Goal: Task Accomplishment & Management: Use online tool/utility

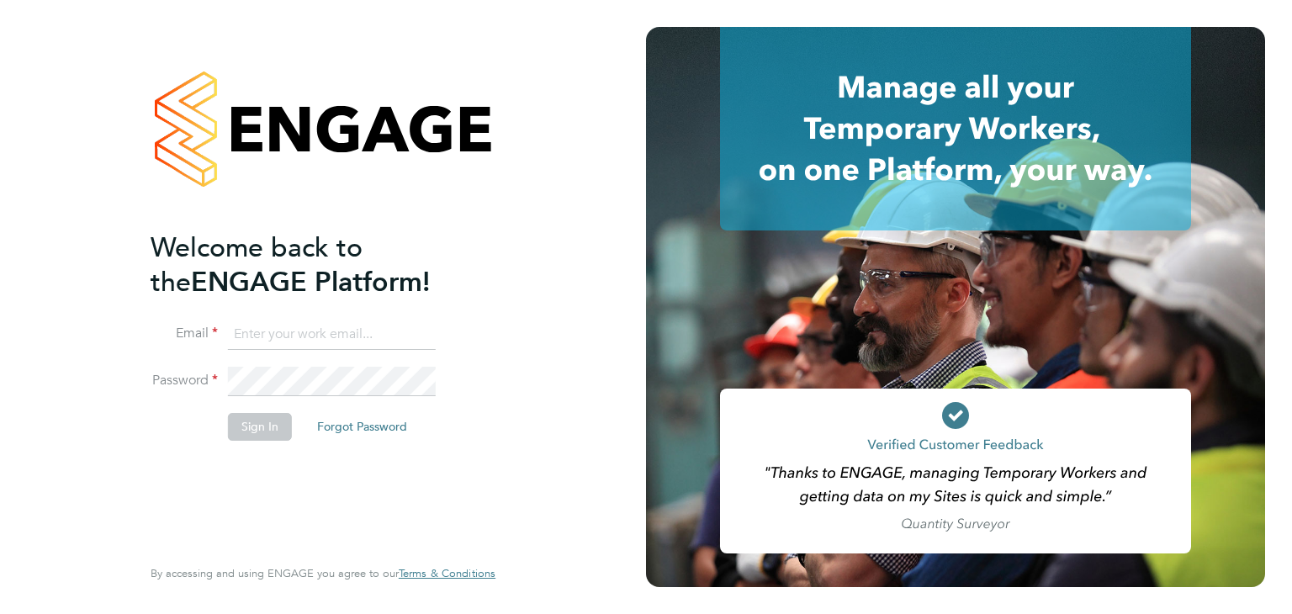
type input "[PERSON_NAME][EMAIL_ADDRESS][PERSON_NAME][DOMAIN_NAME]"
click at [278, 426] on button "Sign In" at bounding box center [260, 426] width 64 height 27
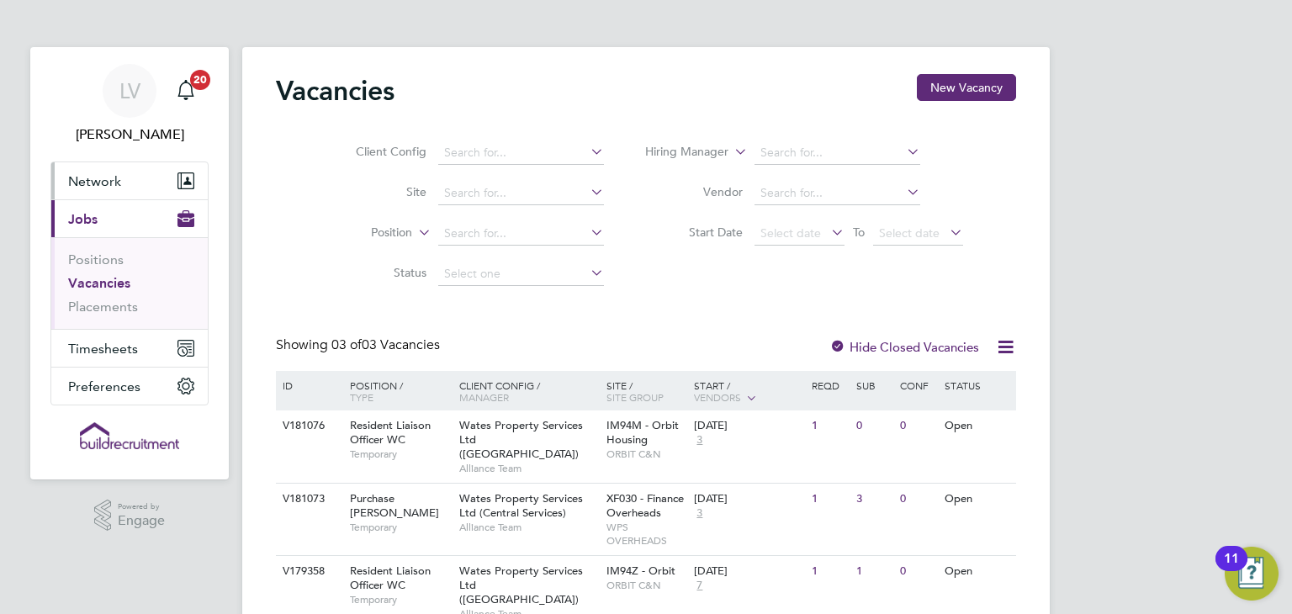
click at [98, 183] on span "Network" at bounding box center [94, 181] width 53 height 16
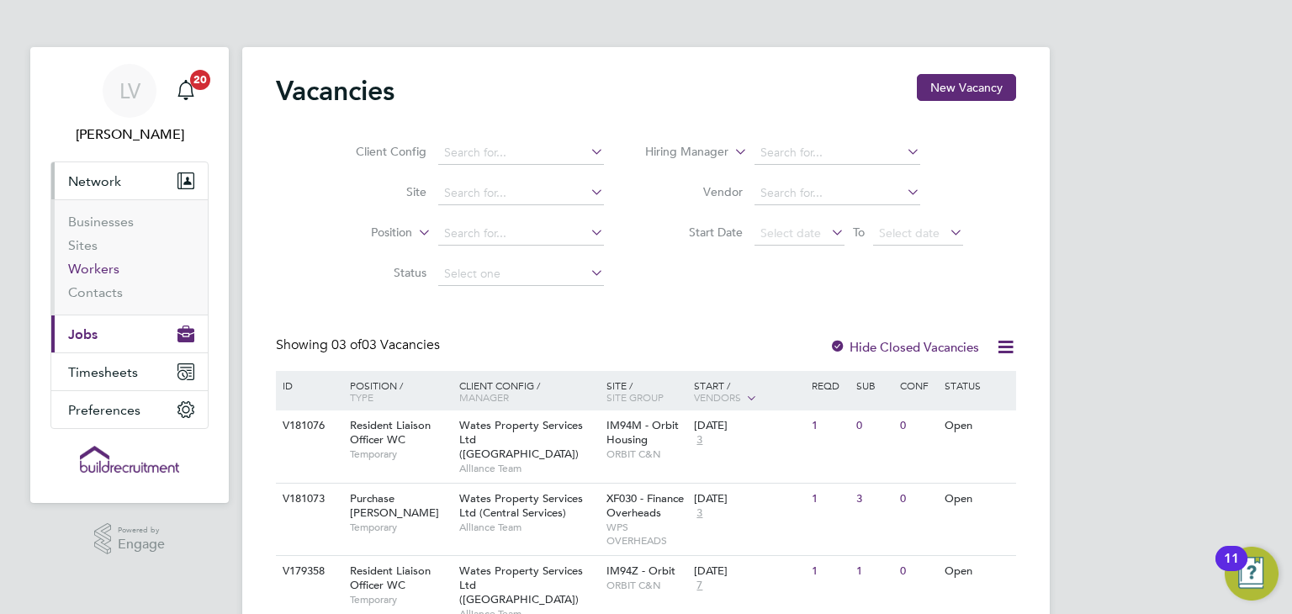
click at [89, 267] on link "Workers" at bounding box center [93, 269] width 51 height 16
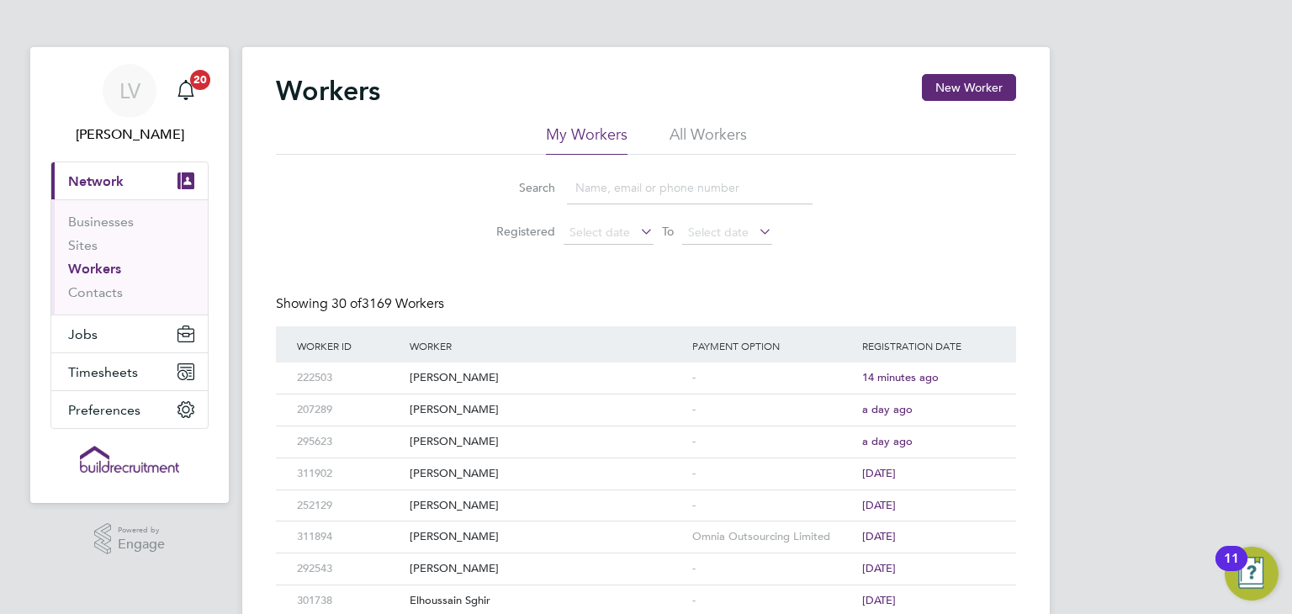
click at [604, 176] on input at bounding box center [690, 188] width 246 height 33
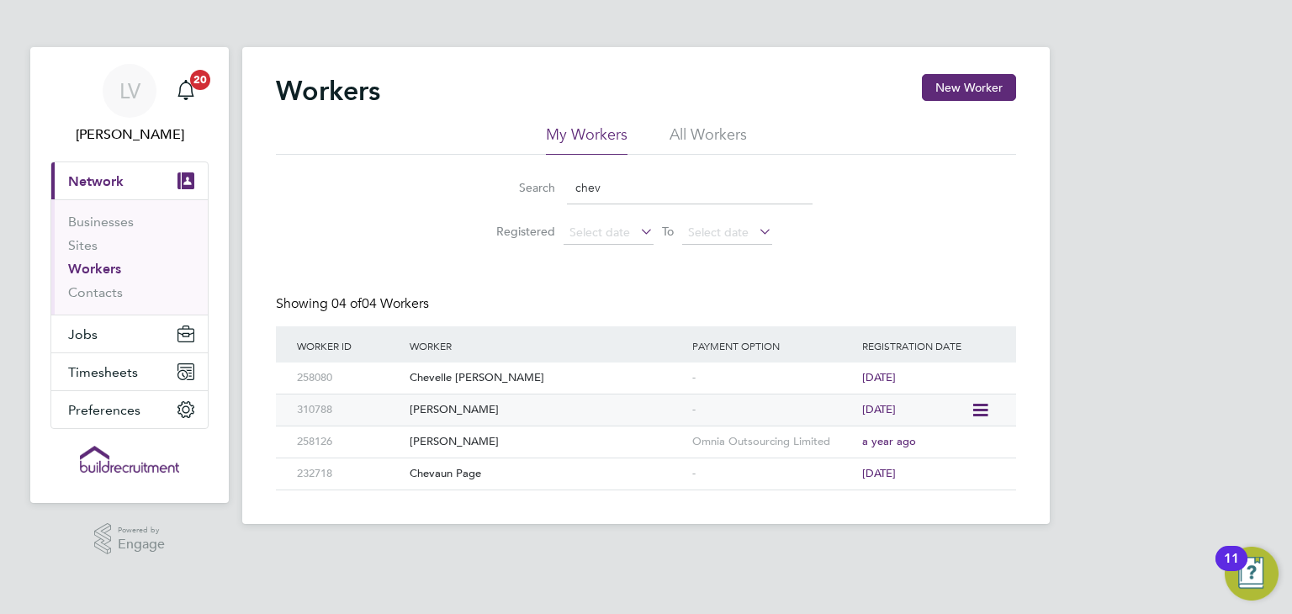
type input "chev"
click at [533, 409] on div "[PERSON_NAME]" at bounding box center [546, 409] width 283 height 31
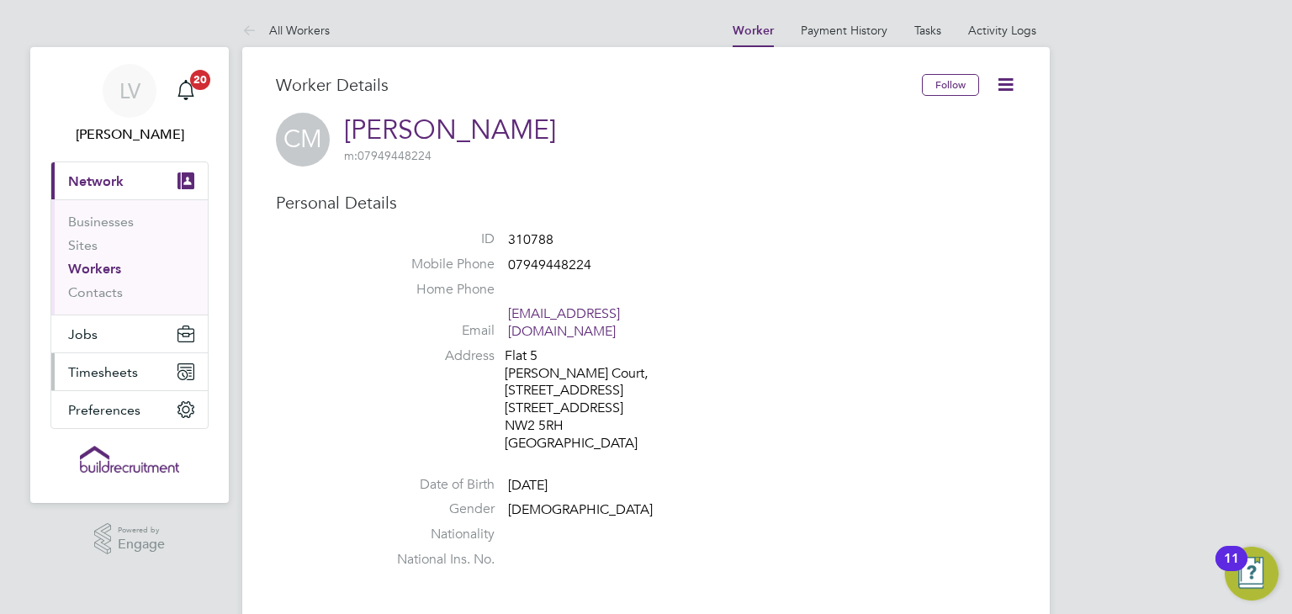
click at [130, 372] on span "Timesheets" at bounding box center [103, 372] width 70 height 16
click at [111, 367] on span "Timesheets" at bounding box center [103, 372] width 70 height 16
click at [108, 375] on span "Timesheets" at bounding box center [103, 372] width 70 height 16
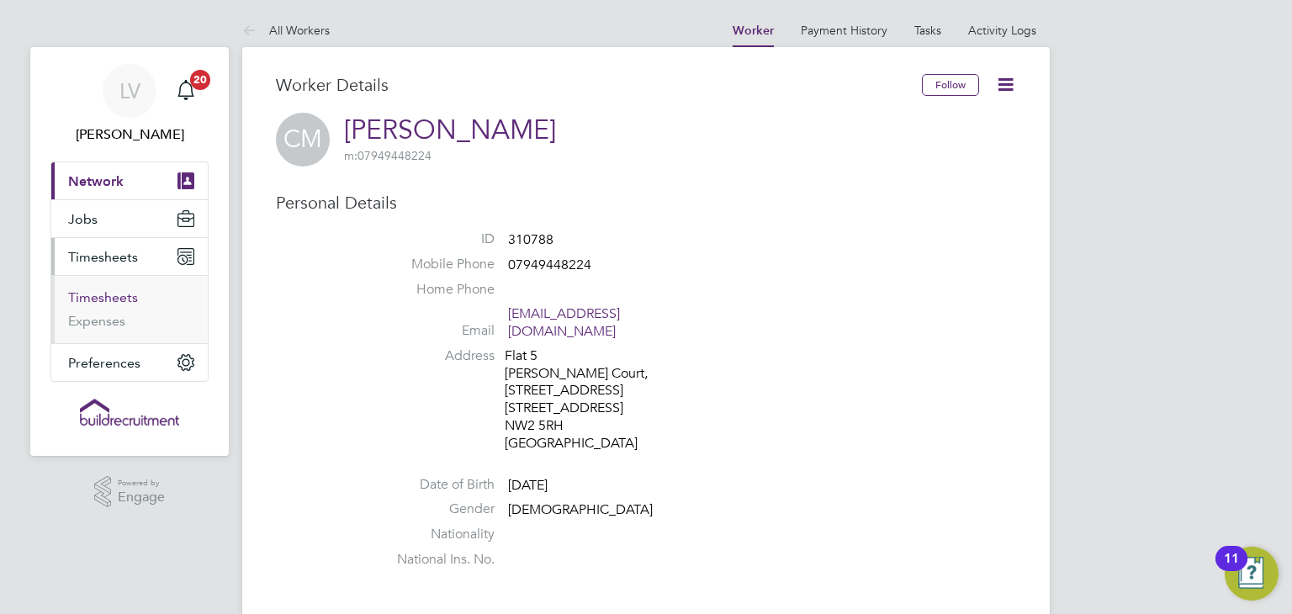
click at [110, 298] on link "Timesheets" at bounding box center [103, 297] width 70 height 16
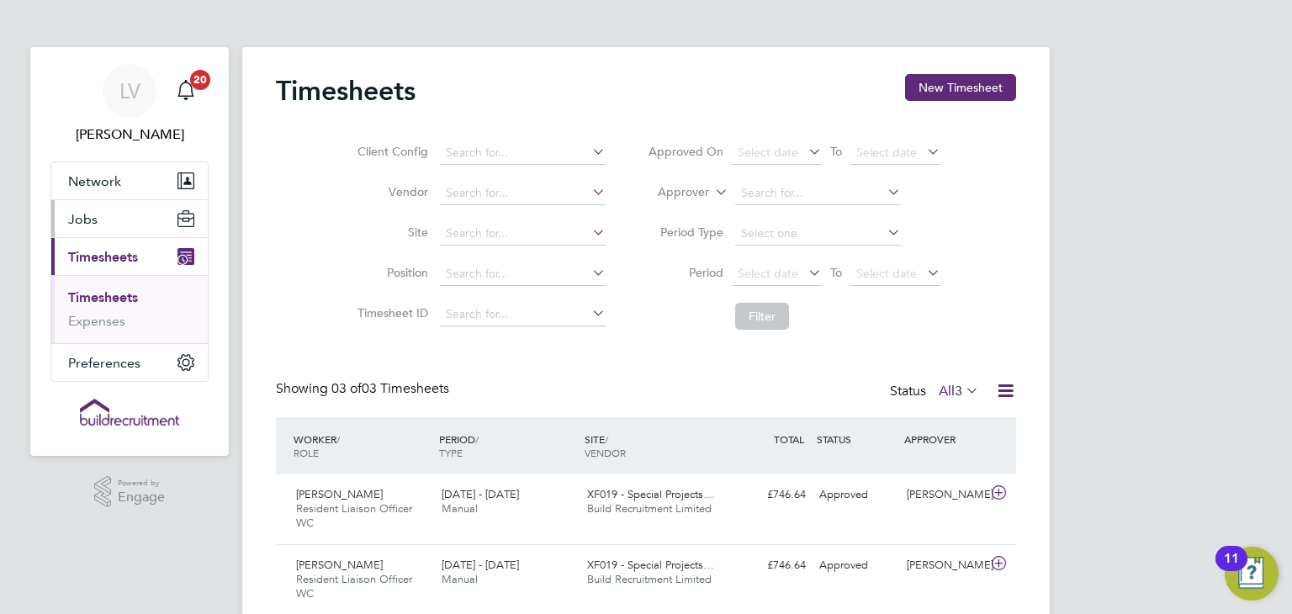
click at [124, 205] on button "Jobs" at bounding box center [129, 218] width 156 height 37
click at [129, 180] on button "Network" at bounding box center [129, 180] width 156 height 37
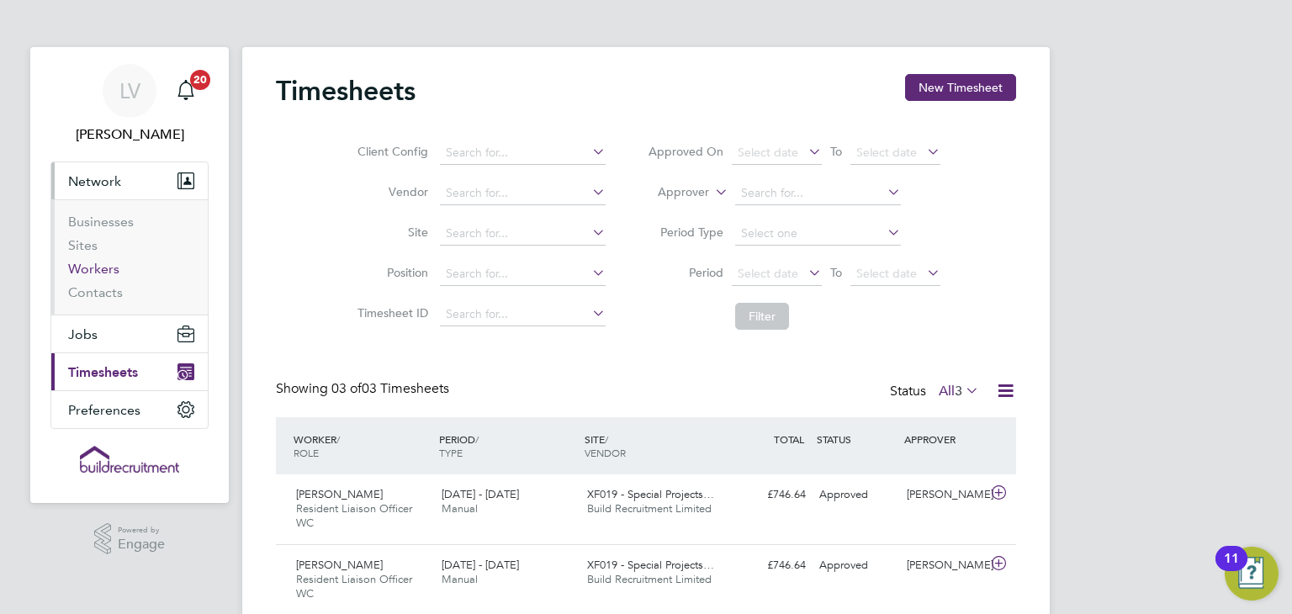
click at [77, 262] on link "Workers" at bounding box center [93, 269] width 51 height 16
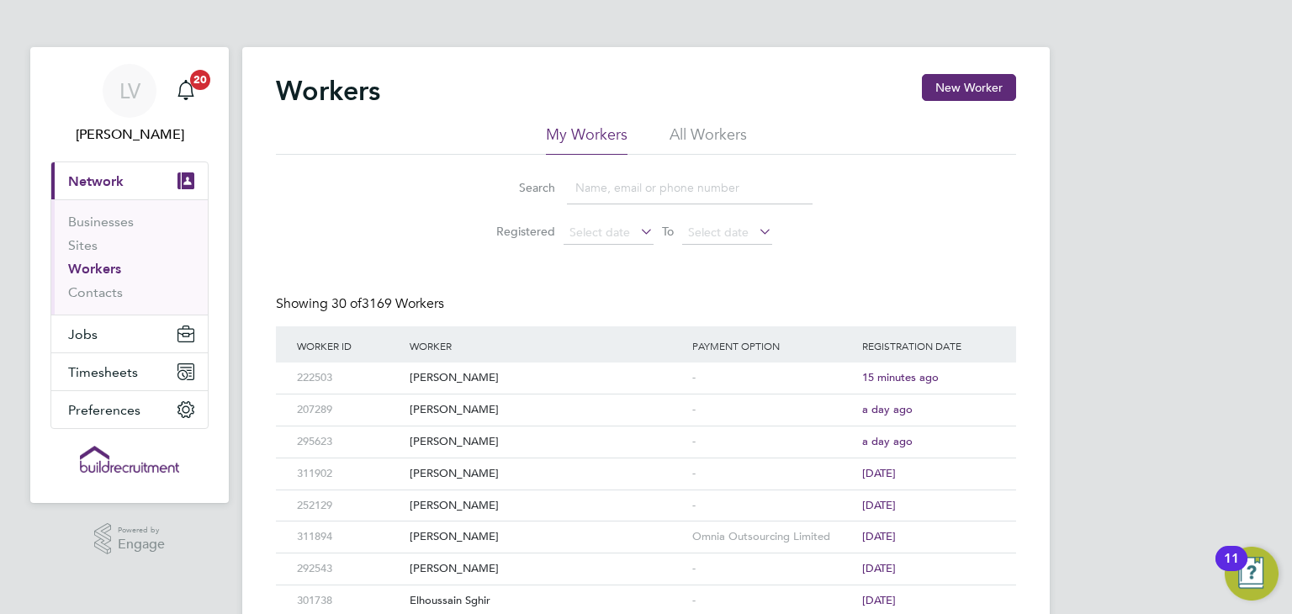
click at [644, 192] on input at bounding box center [690, 188] width 246 height 33
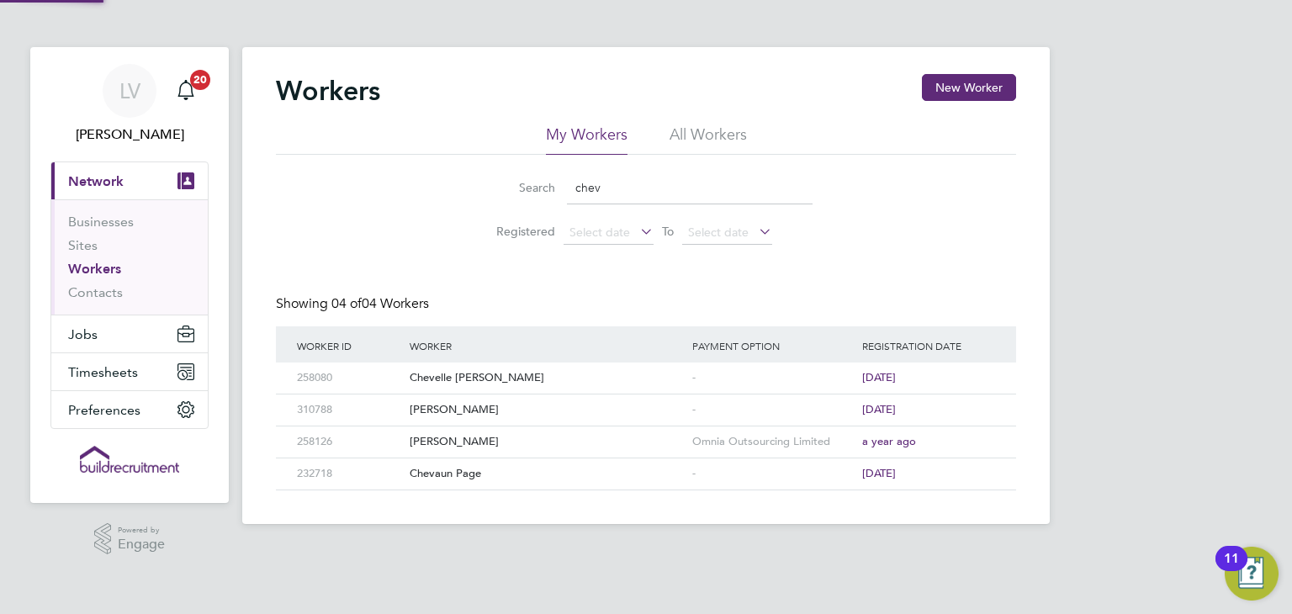
type input "chev"
click at [521, 410] on div "[PERSON_NAME]" at bounding box center [546, 409] width 283 height 31
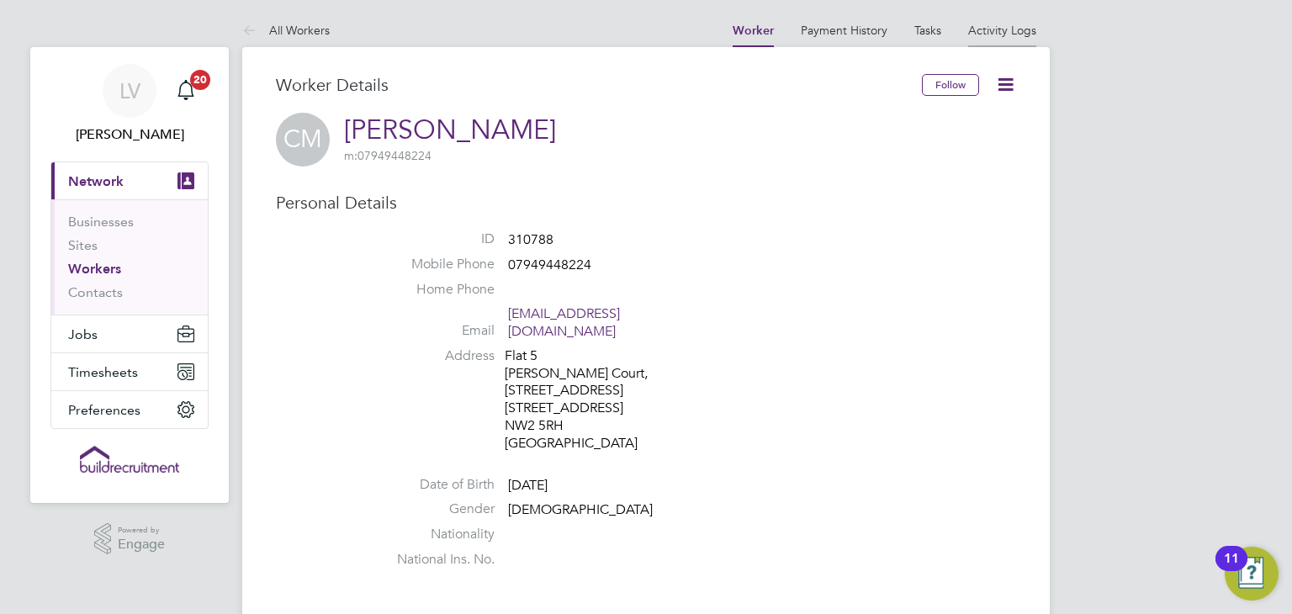
click at [1010, 26] on link "Activity Logs" at bounding box center [1002, 30] width 68 height 15
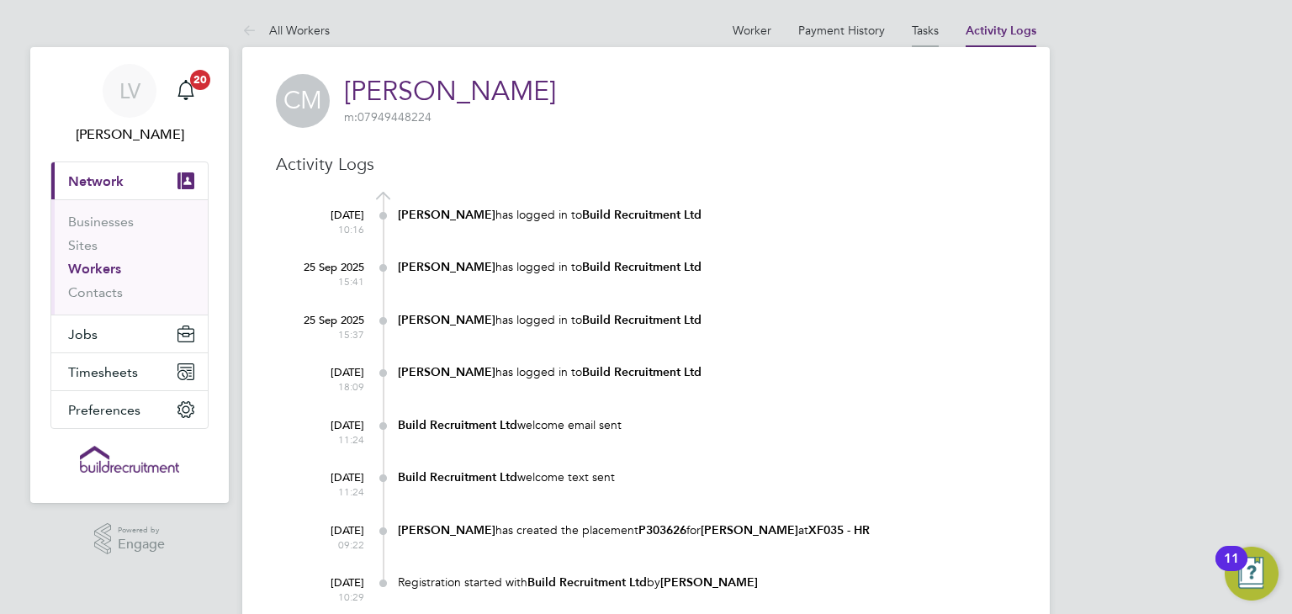
click at [919, 34] on link "Tasks" at bounding box center [925, 30] width 27 height 15
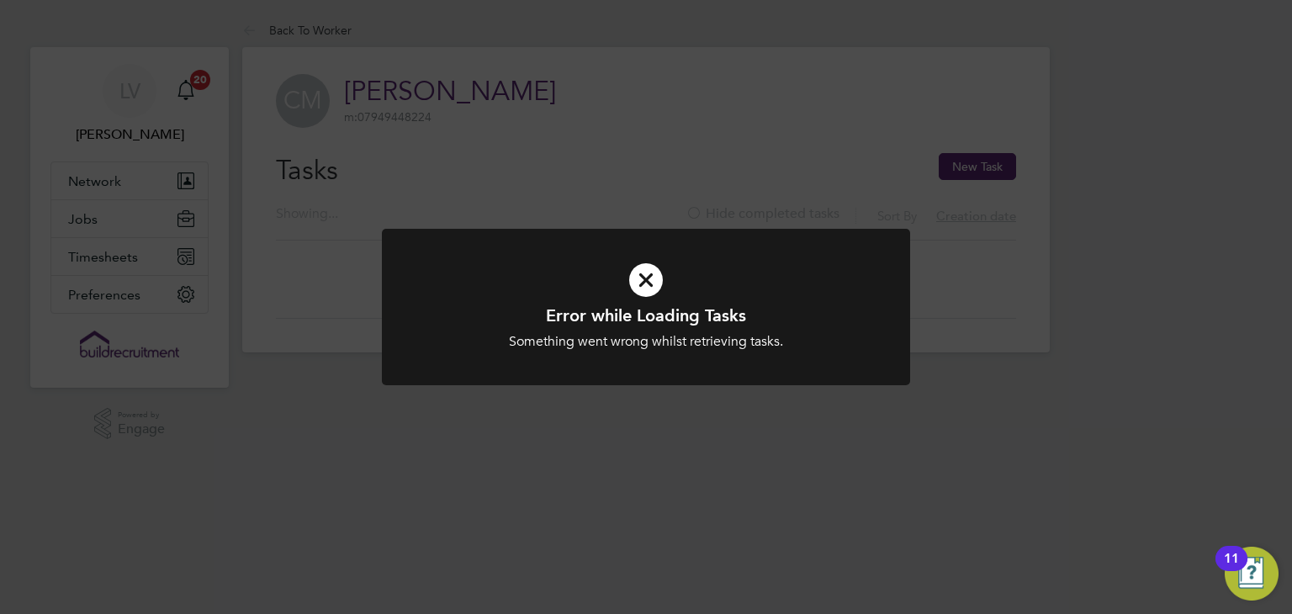
click at [732, 309] on h1 "Error while Loading Tasks" at bounding box center [645, 315] width 437 height 22
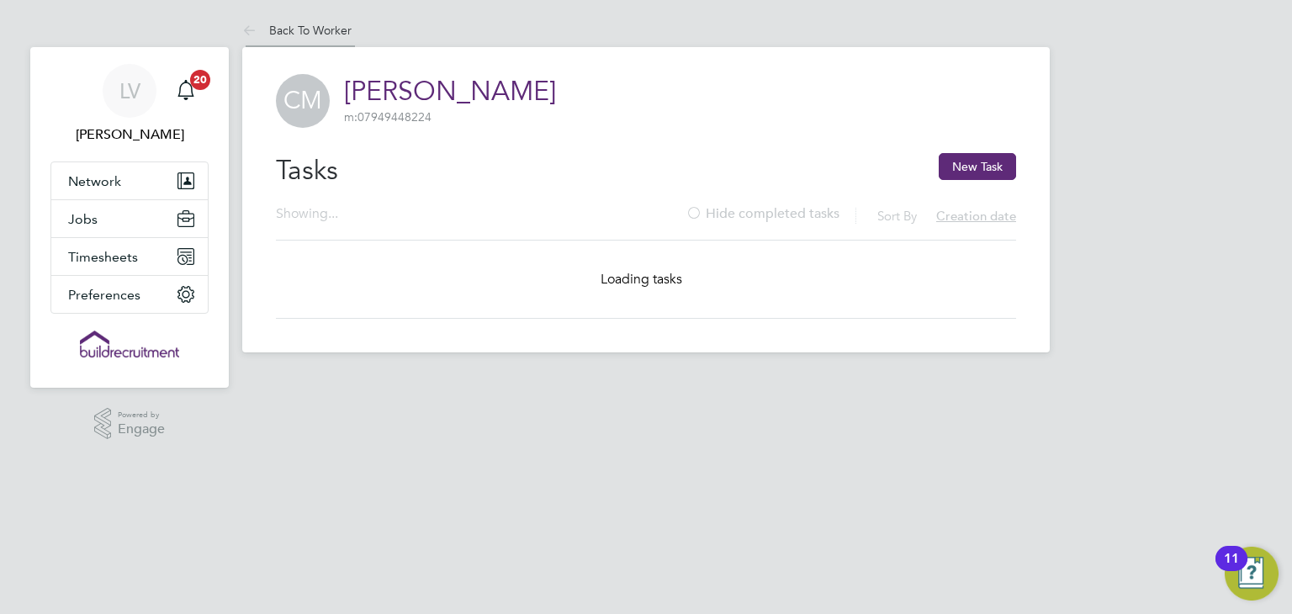
click at [244, 29] on icon at bounding box center [252, 31] width 21 height 21
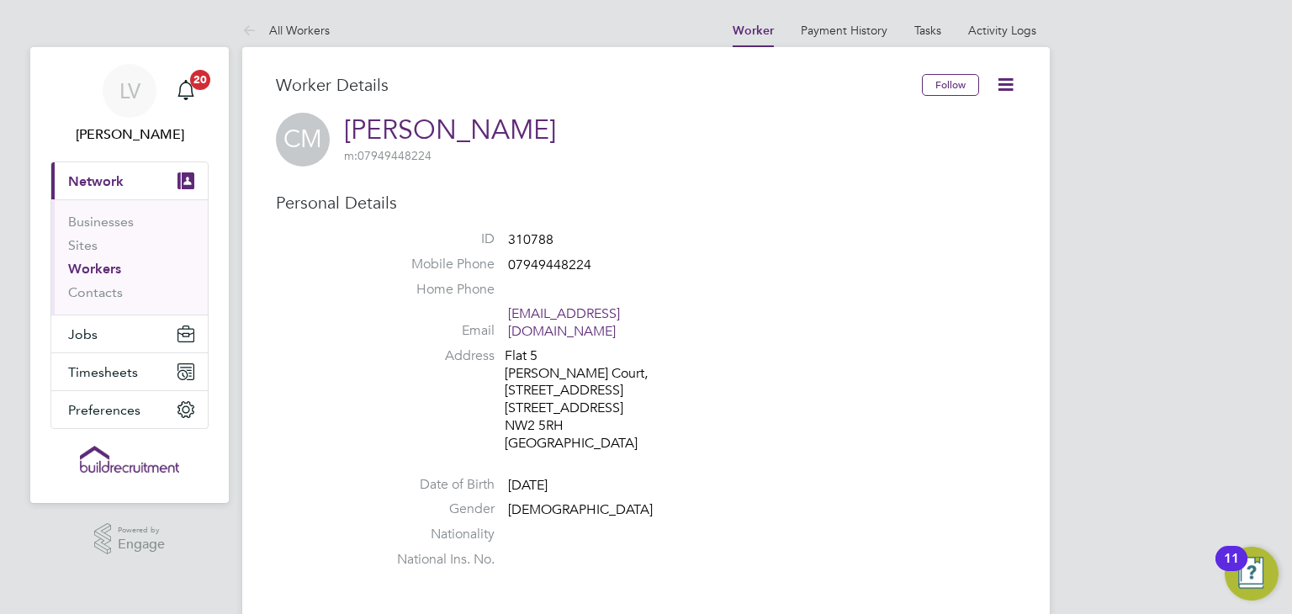
click at [862, 435] on li "Address [STREET_ADDRESS][PERSON_NAME]" at bounding box center [696, 401] width 639 height 109
click at [104, 357] on button "Timesheets" at bounding box center [129, 371] width 156 height 37
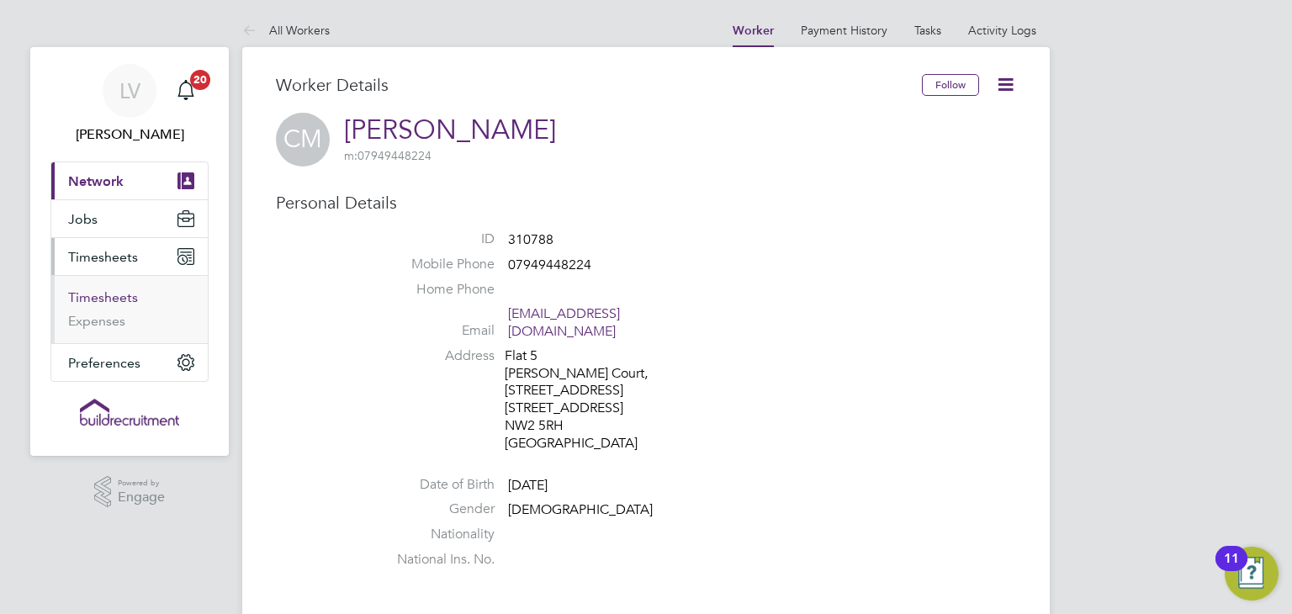
click at [101, 300] on link "Timesheets" at bounding box center [103, 297] width 70 height 16
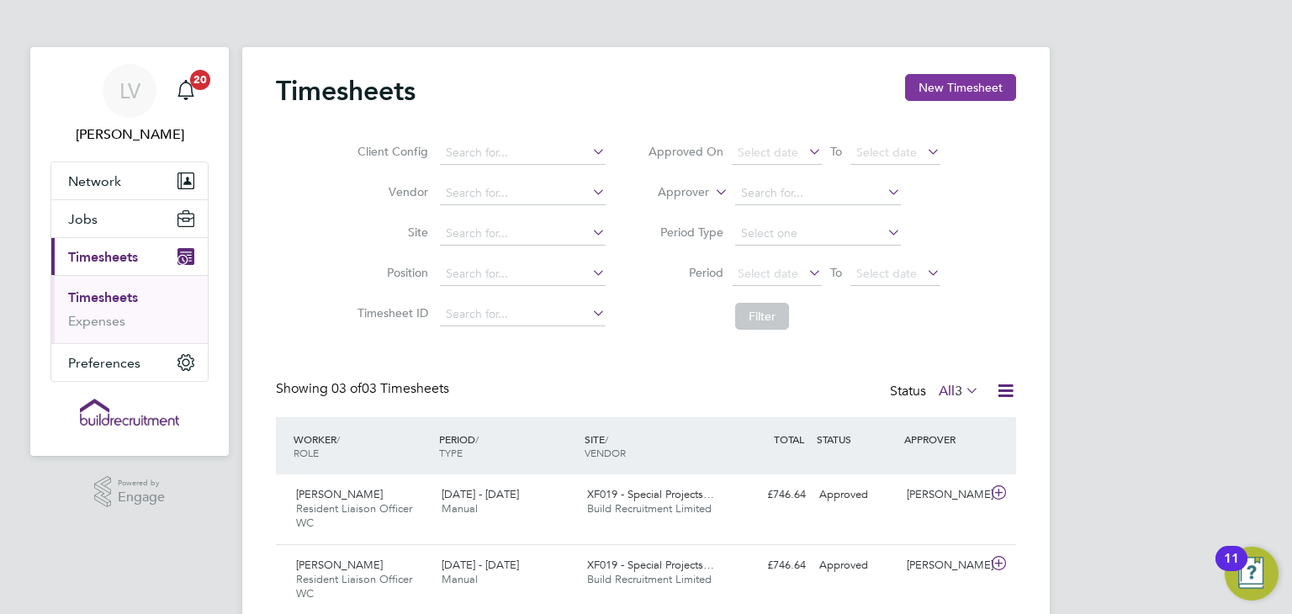
click at [987, 93] on button "New Timesheet" at bounding box center [960, 87] width 111 height 27
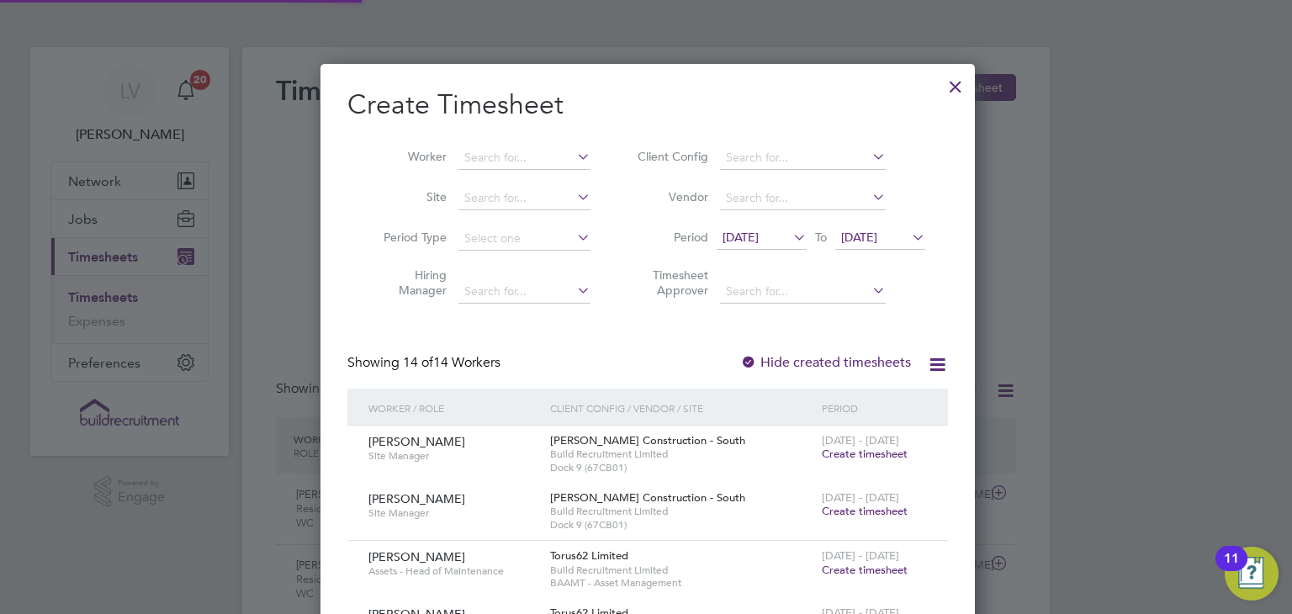
scroll to position [1704, 651]
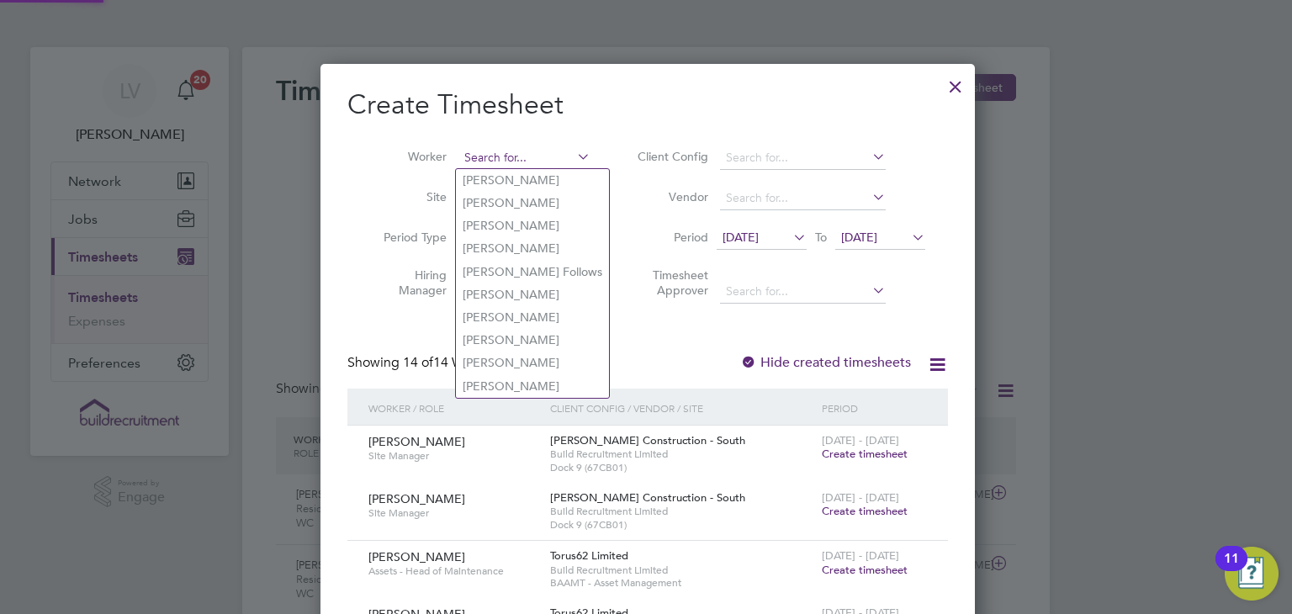
click at [511, 153] on input at bounding box center [524, 158] width 132 height 24
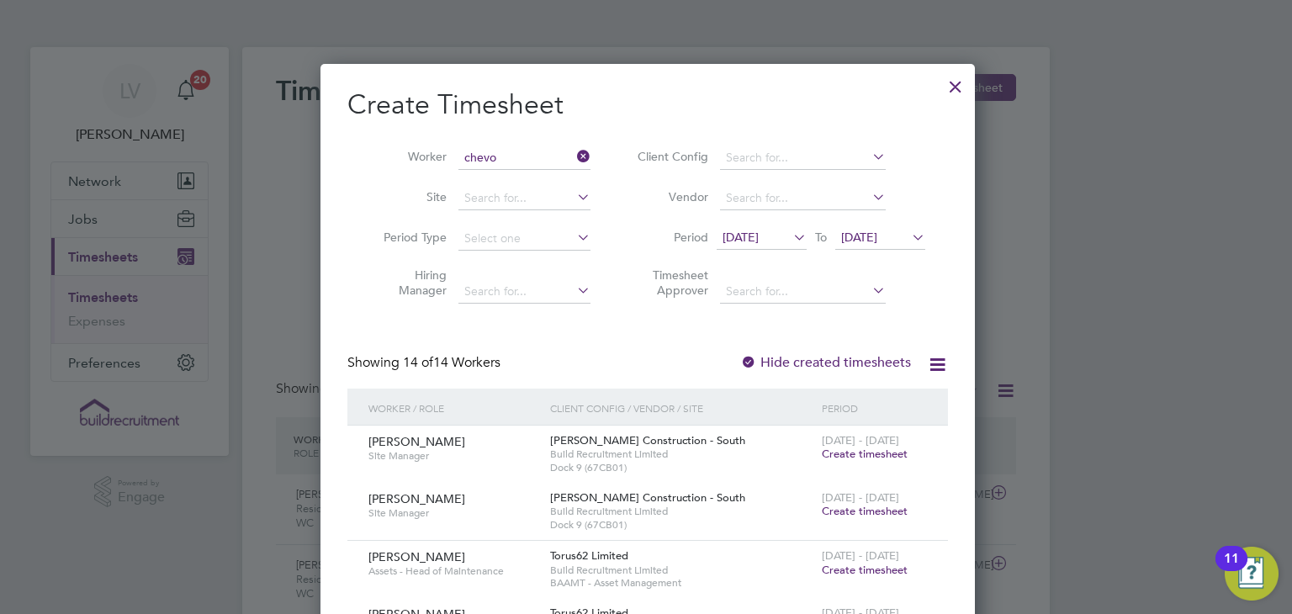
click at [515, 182] on li "Chevo nne Williams" at bounding box center [540, 180] width 169 height 23
type input "Chevonne Williams"
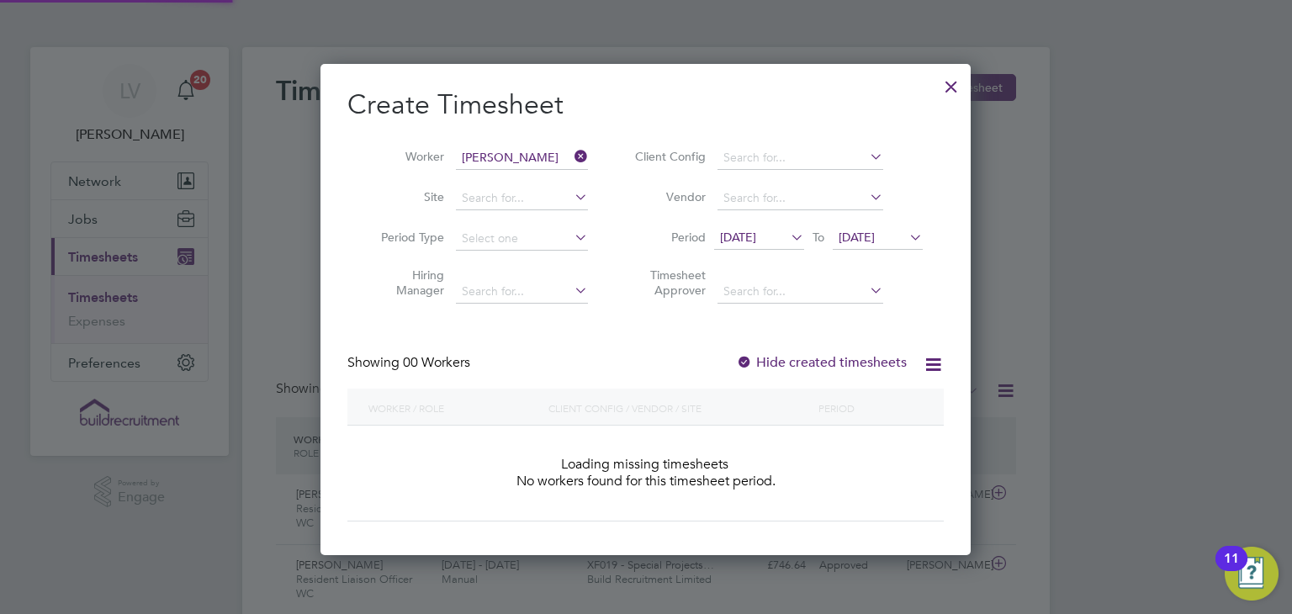
scroll to position [474, 651]
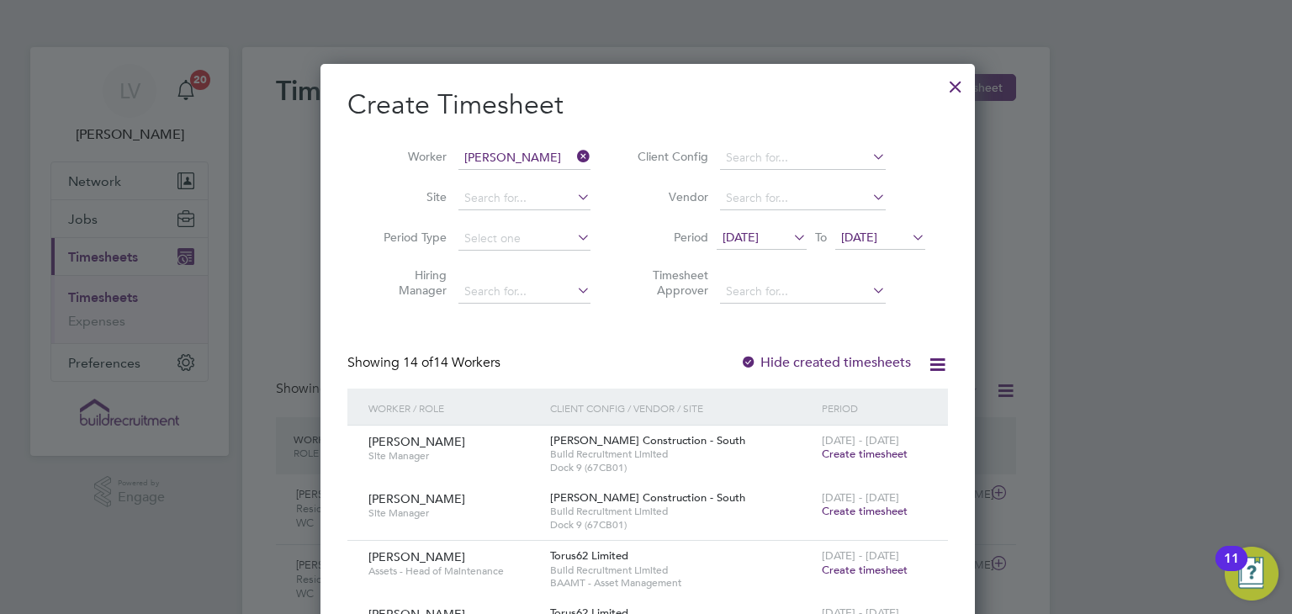
click at [753, 243] on span "12 Sep 2025" at bounding box center [741, 237] width 36 height 15
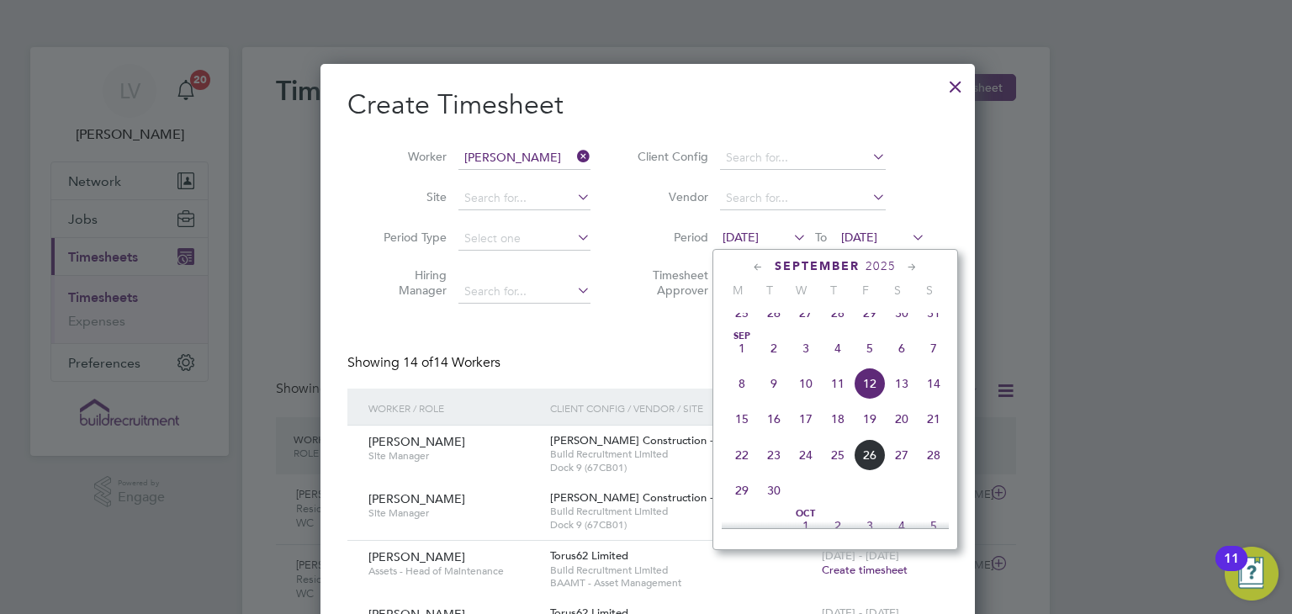
click at [738, 470] on span "22" at bounding box center [742, 455] width 32 height 32
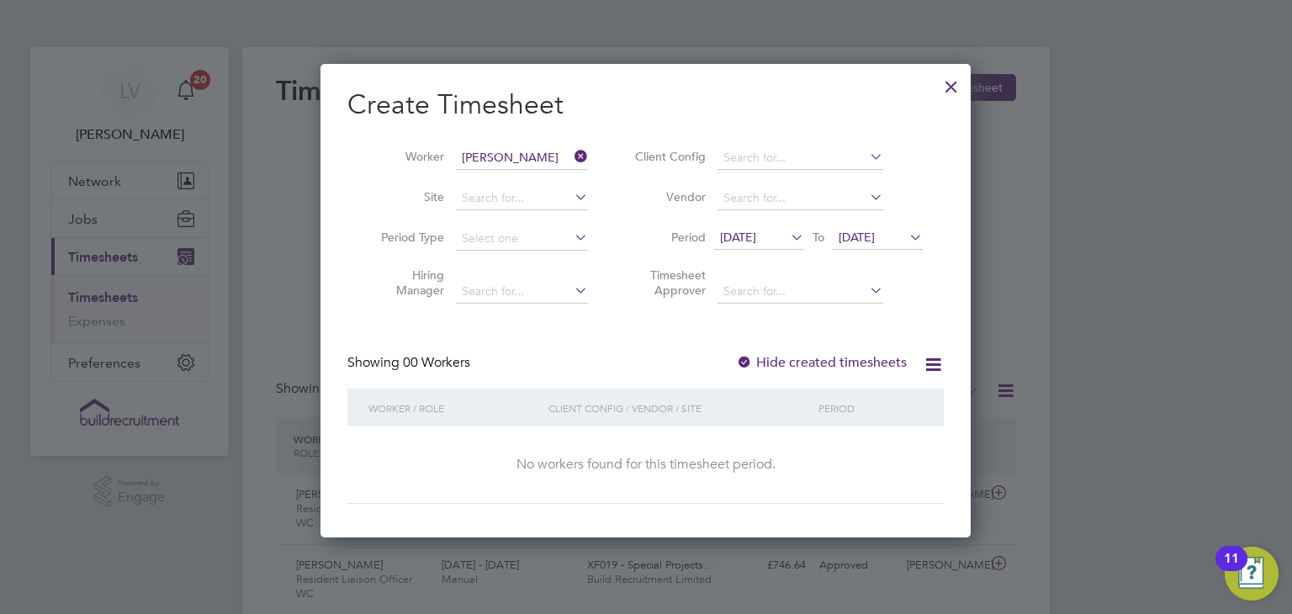
click at [862, 233] on span "22 Sep 2025" at bounding box center [857, 237] width 36 height 15
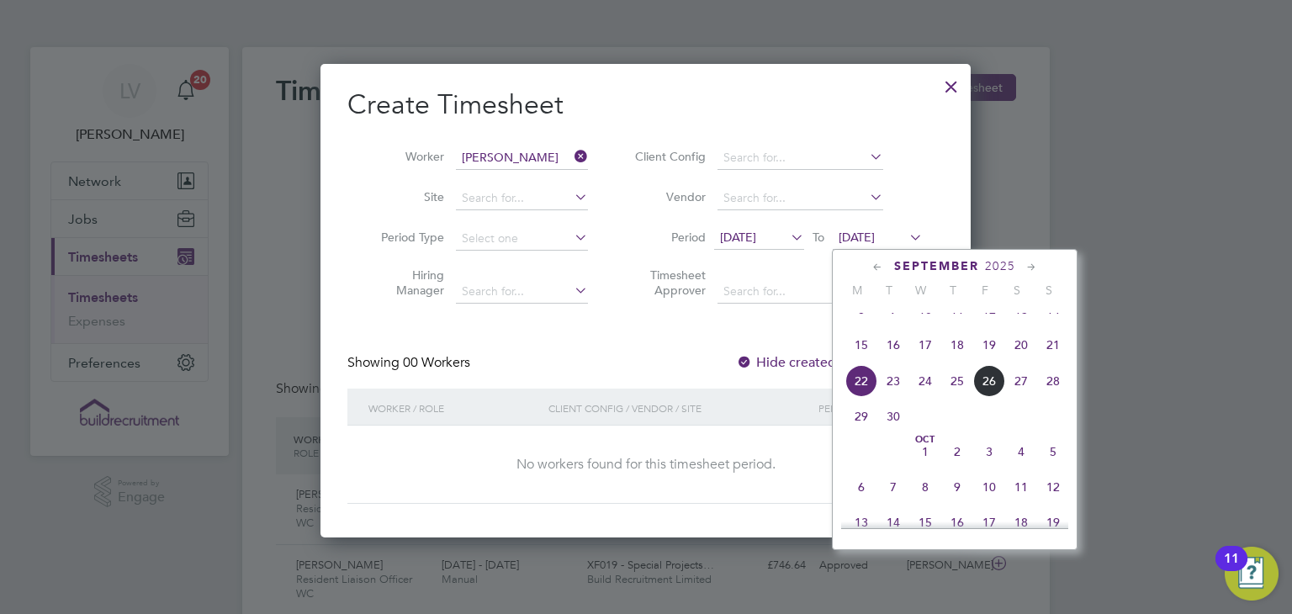
click at [995, 397] on span "26" at bounding box center [989, 381] width 32 height 32
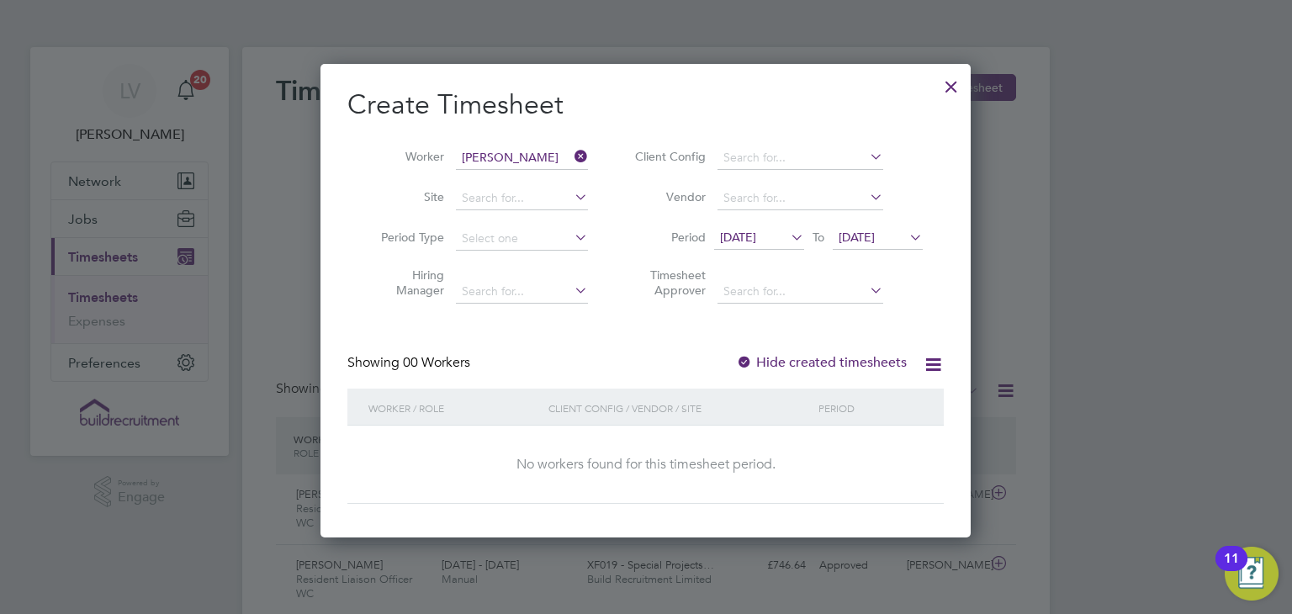
click at [950, 84] on div at bounding box center [951, 82] width 30 height 30
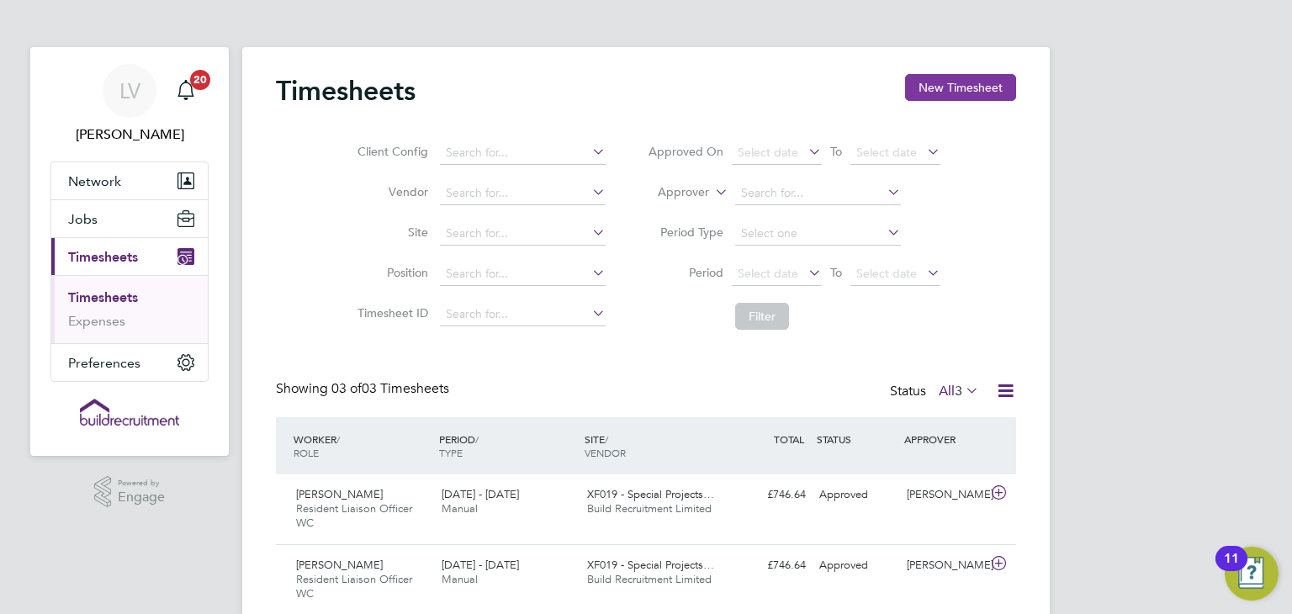
click at [955, 87] on button "New Timesheet" at bounding box center [960, 87] width 111 height 27
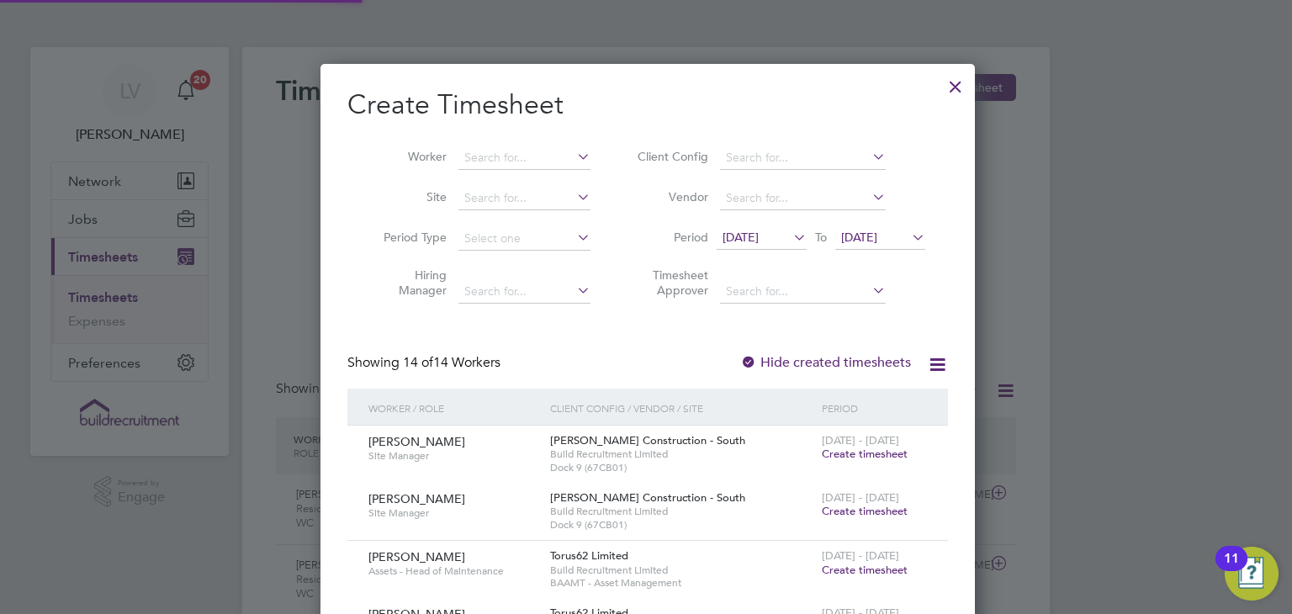
scroll to position [1704, 651]
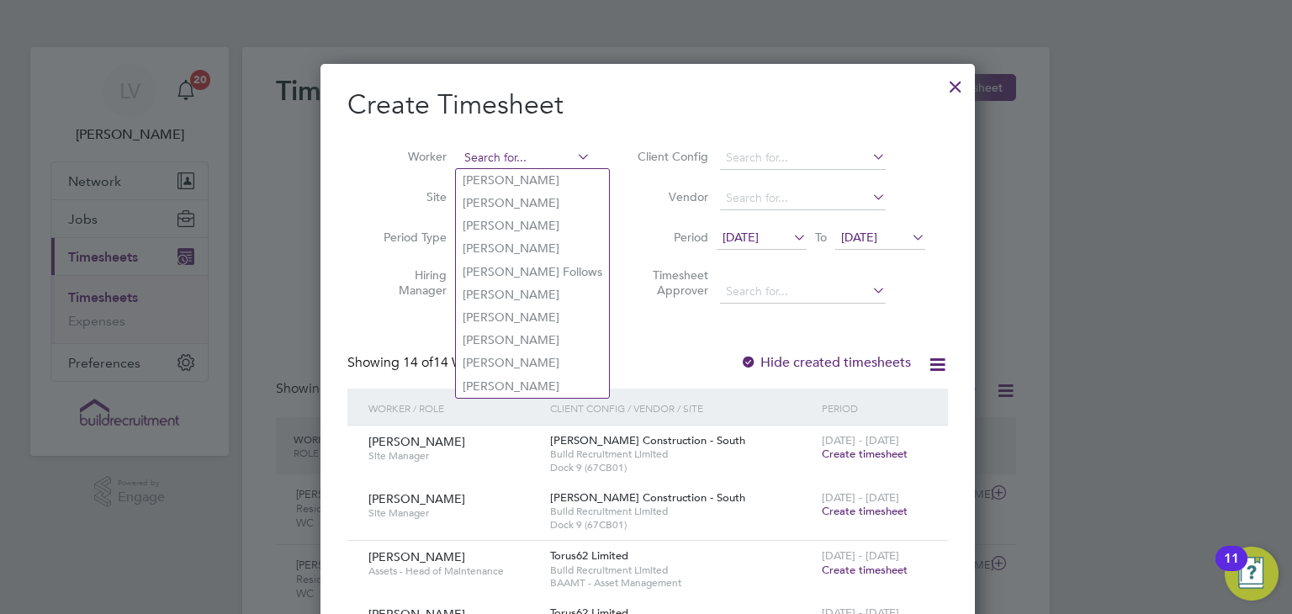
click at [481, 150] on input at bounding box center [524, 158] width 132 height 24
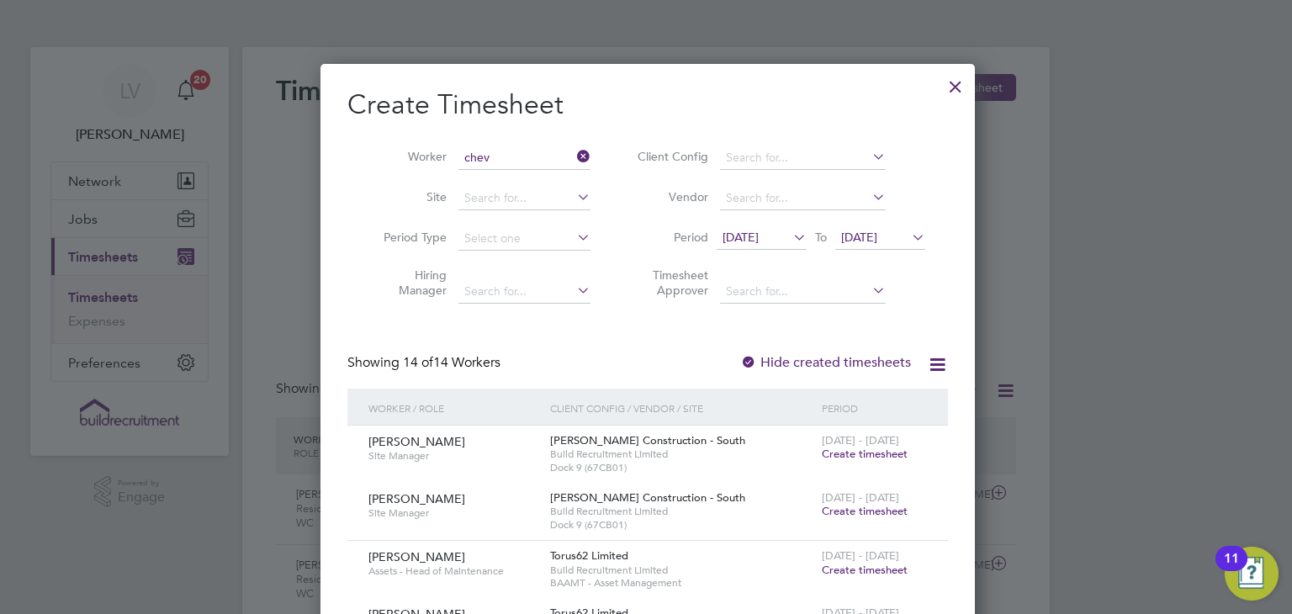
click at [518, 226] on li "Chev onne Mccann" at bounding box center [525, 225] width 138 height 23
type input "Chevonne Mccann"
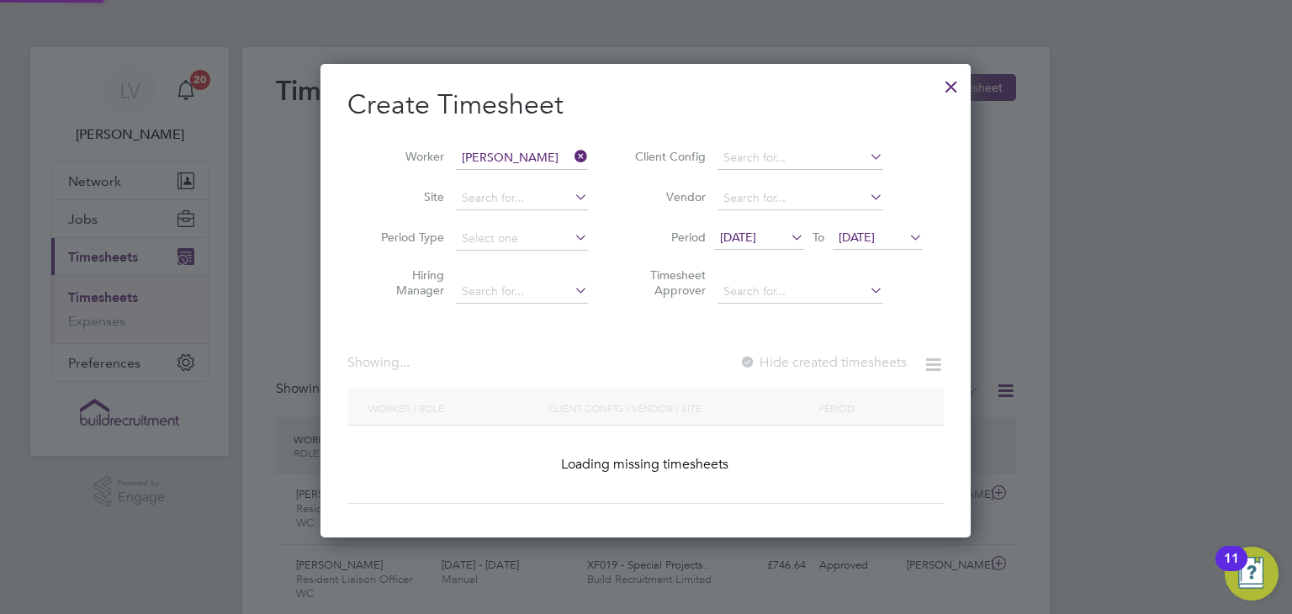
scroll to position [474, 651]
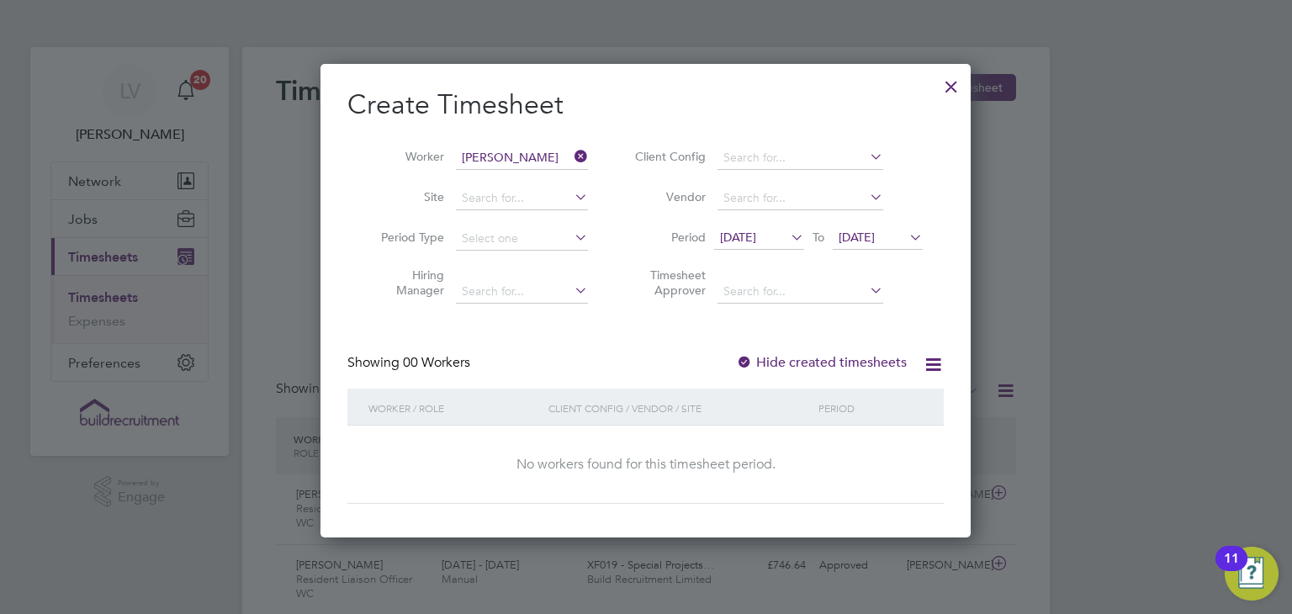
click at [751, 247] on span "12 Sep 2025" at bounding box center [759, 238] width 90 height 23
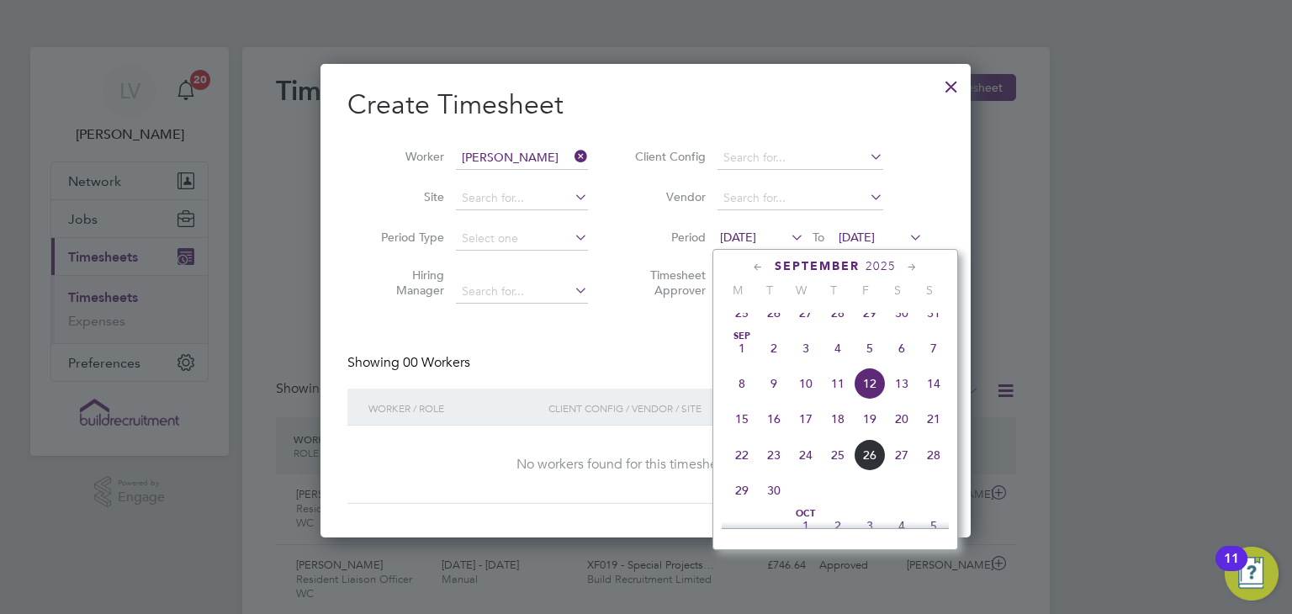
click at [735, 469] on span "22" at bounding box center [742, 455] width 32 height 32
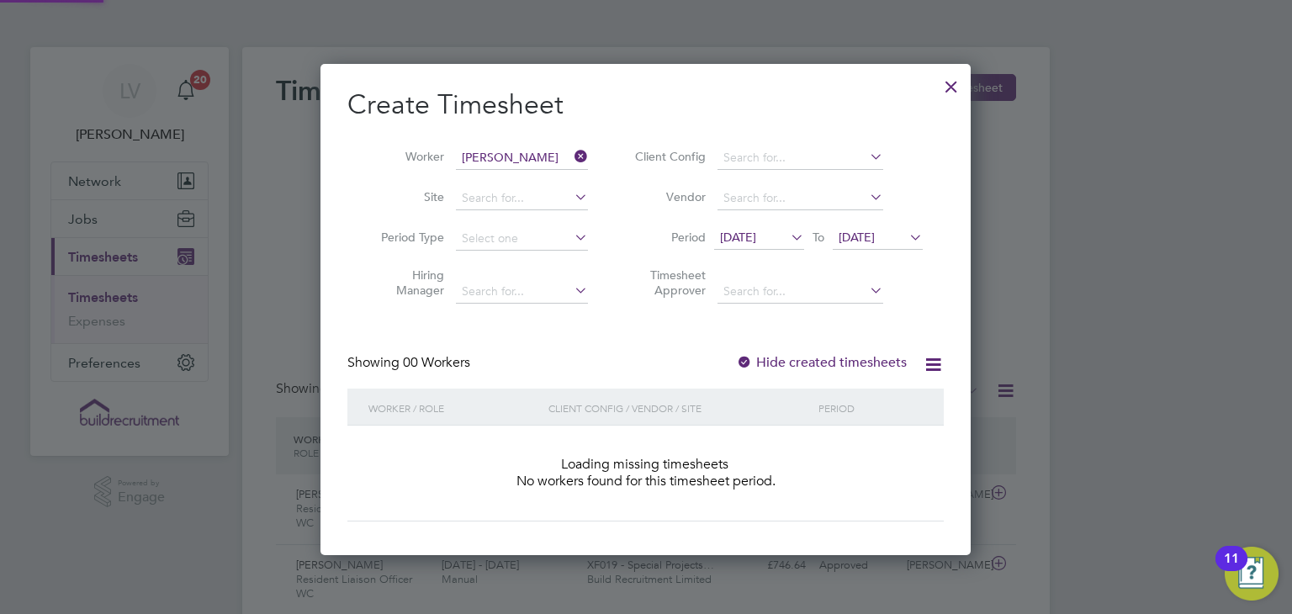
scroll to position [474, 651]
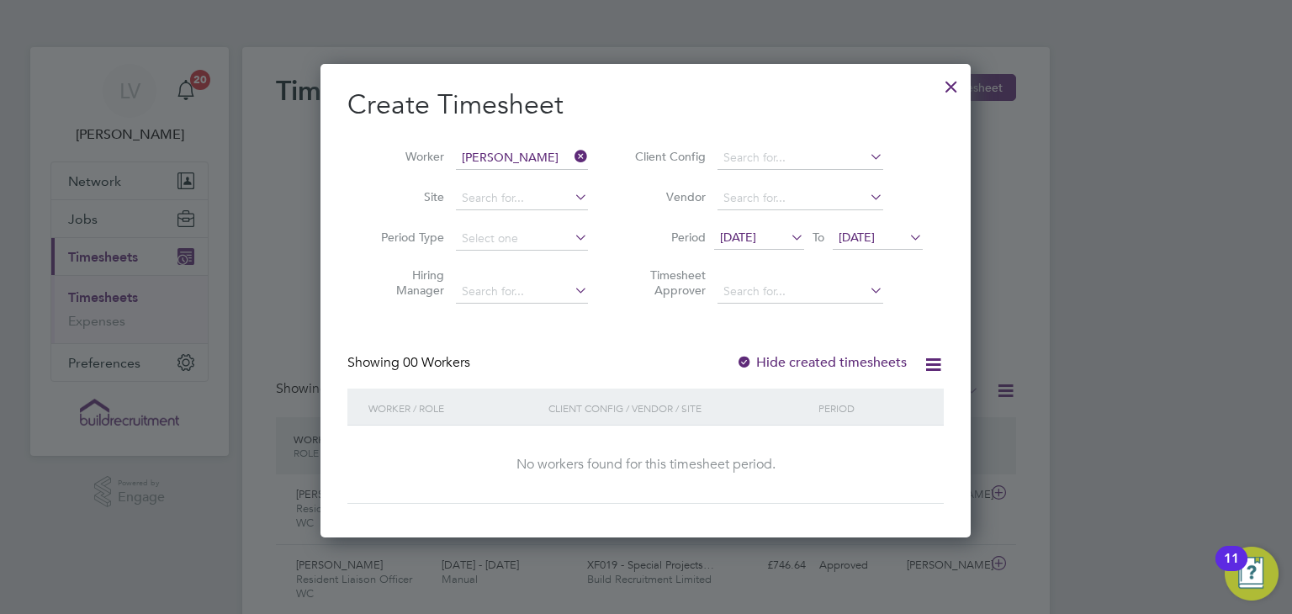
click at [849, 243] on span "22 Sep 2025" at bounding box center [857, 237] width 36 height 15
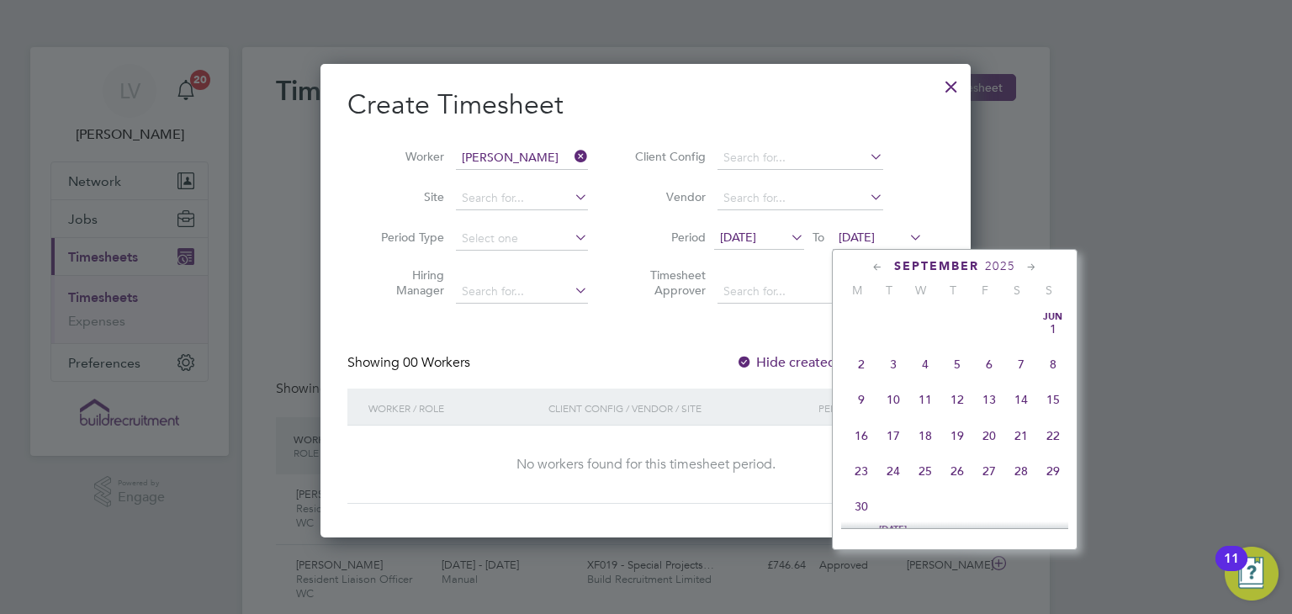
scroll to position [622, 0]
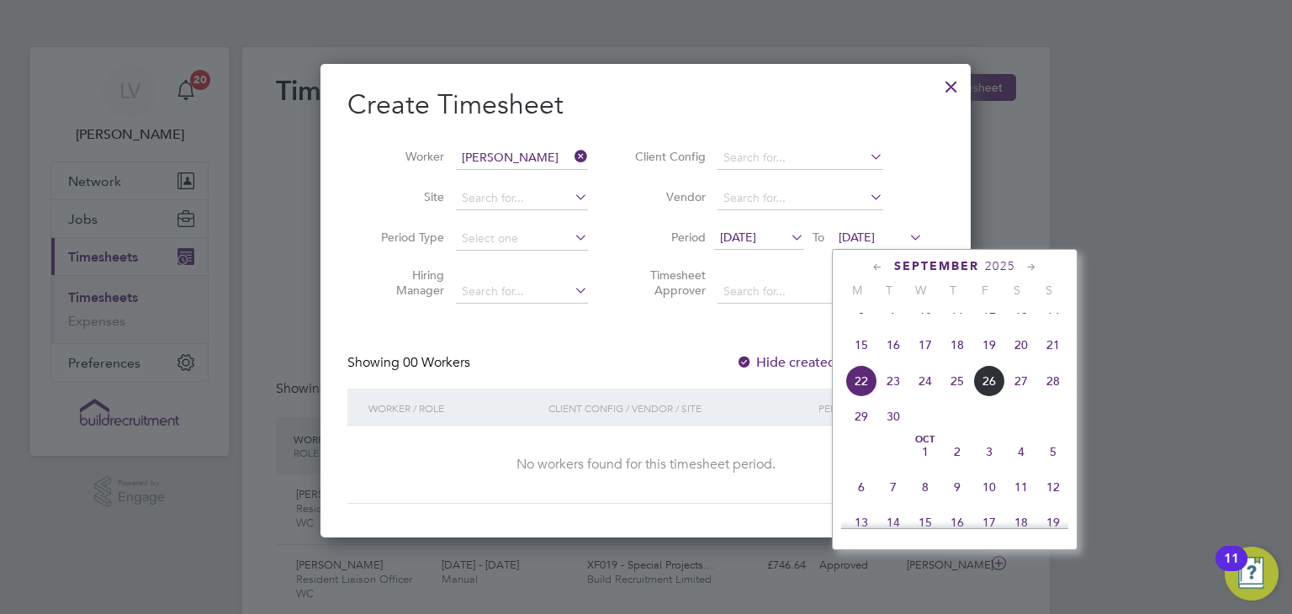
click at [1051, 397] on span "28" at bounding box center [1053, 381] width 32 height 32
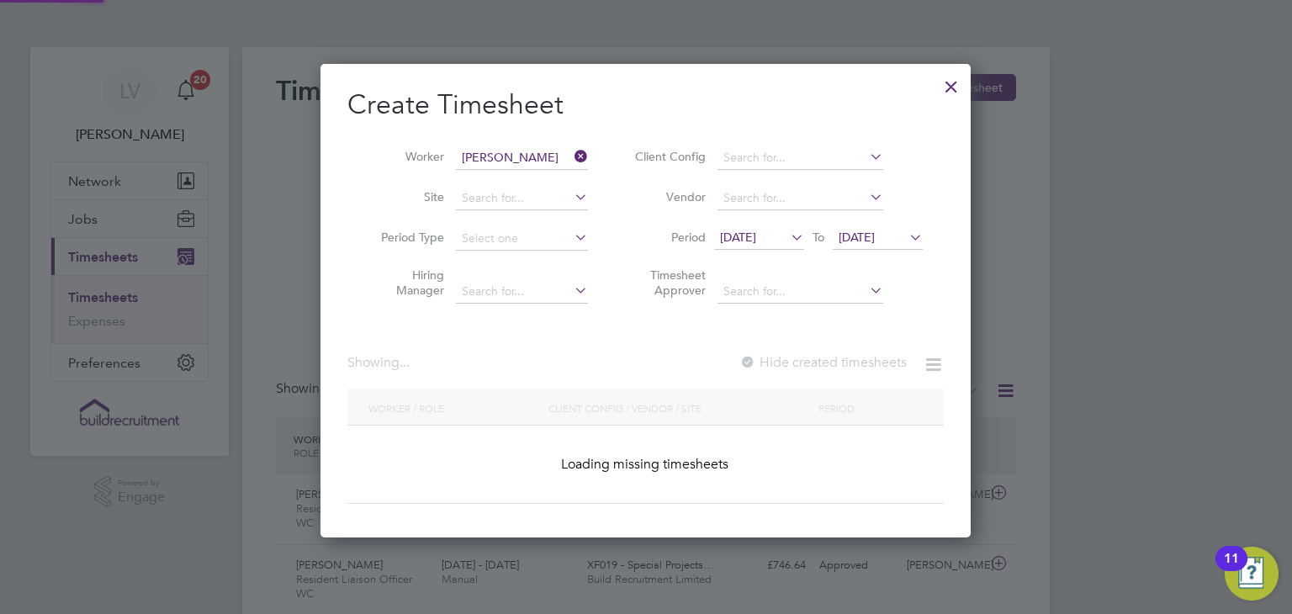
scroll to position [474, 651]
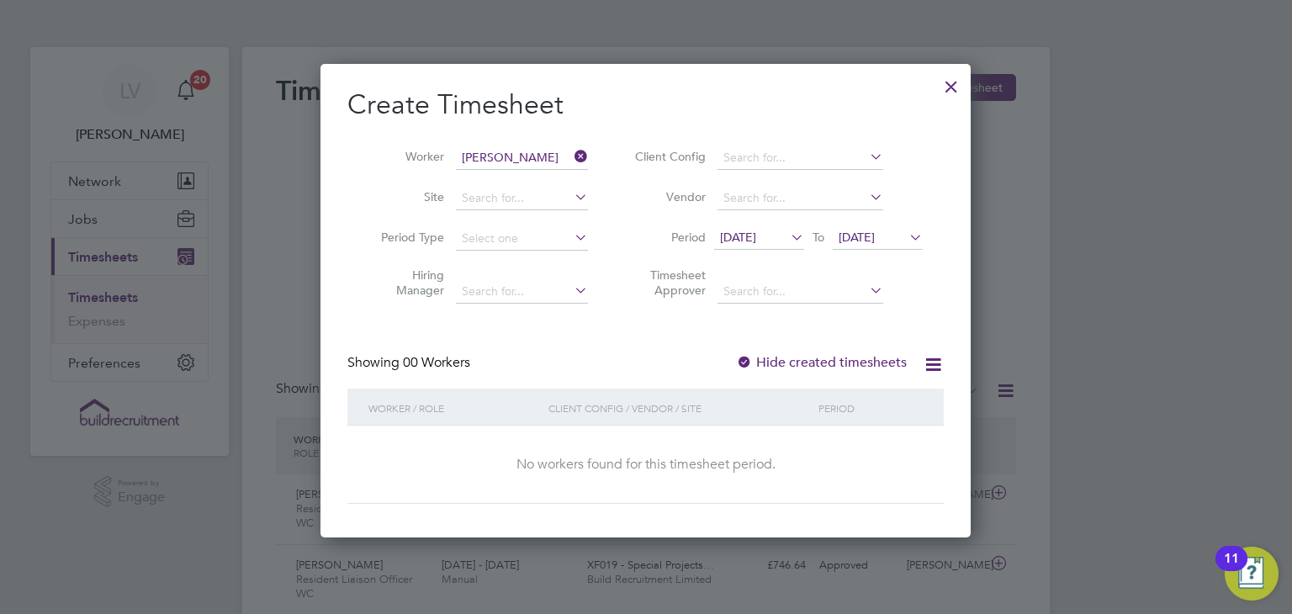
click at [787, 239] on icon at bounding box center [787, 237] width 0 height 24
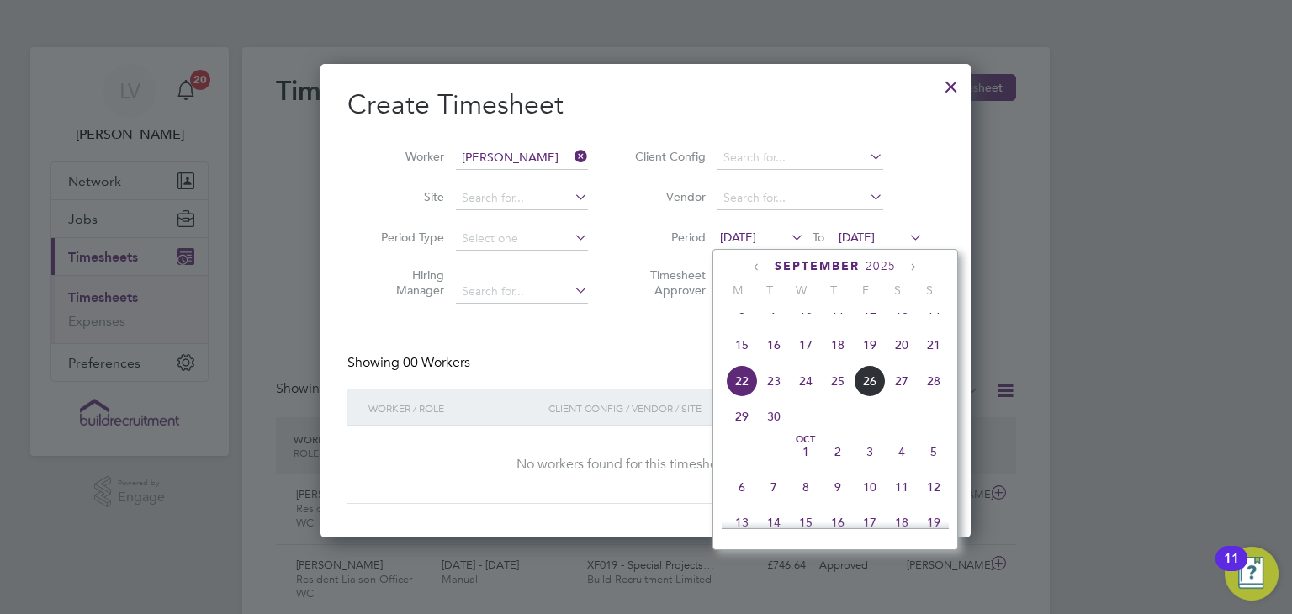
click at [935, 397] on span "28" at bounding box center [934, 381] width 32 height 32
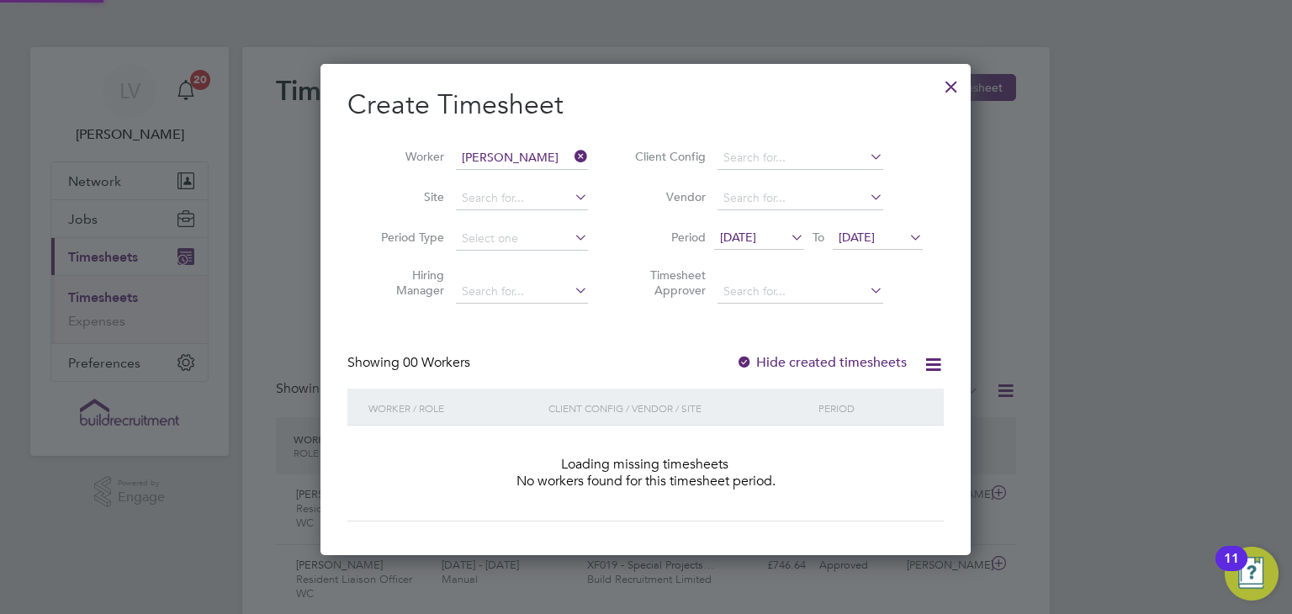
scroll to position [474, 651]
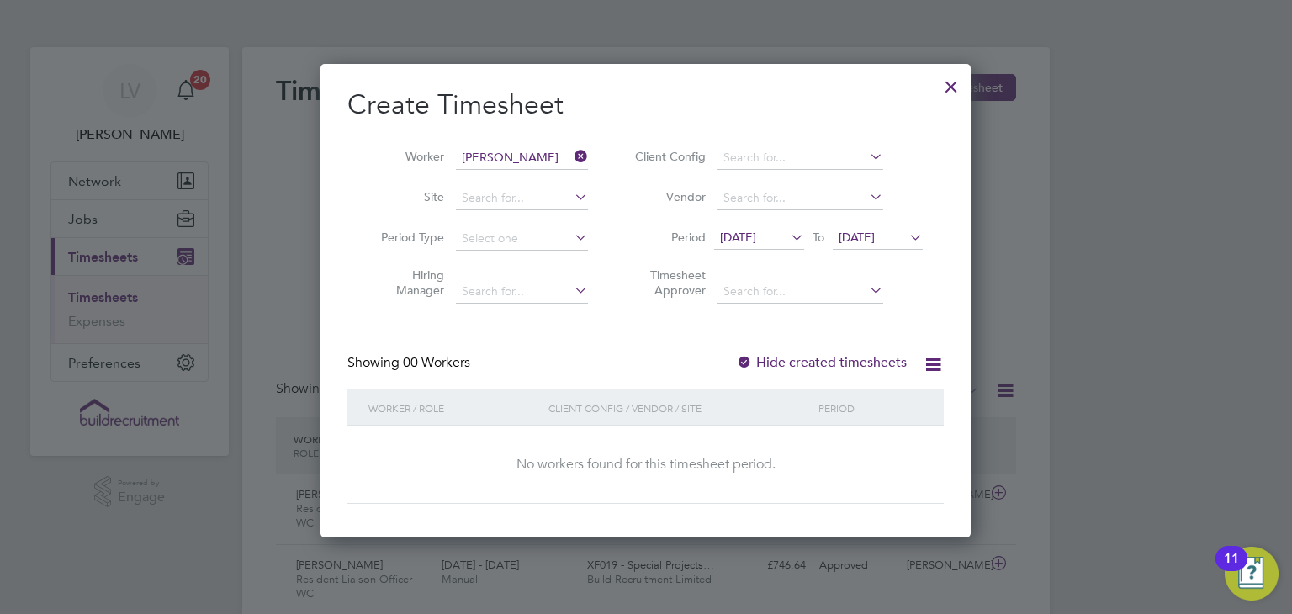
click at [940, 85] on div at bounding box center [951, 82] width 30 height 30
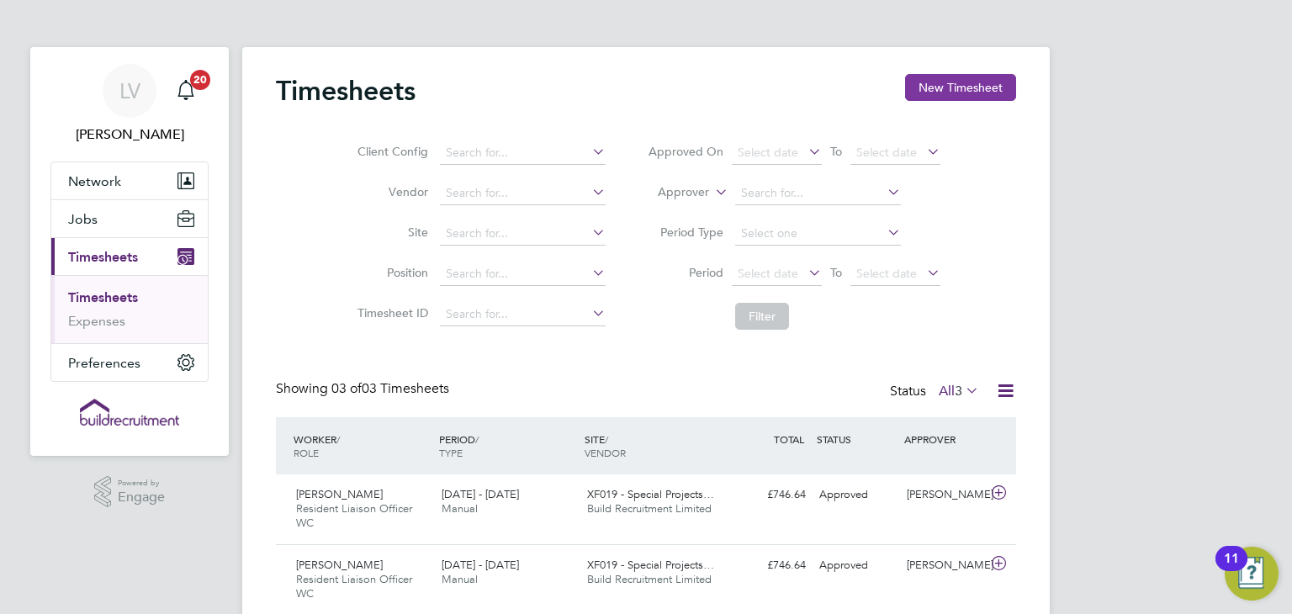
scroll to position [56, 146]
click at [929, 91] on button "New Timesheet" at bounding box center [960, 87] width 111 height 27
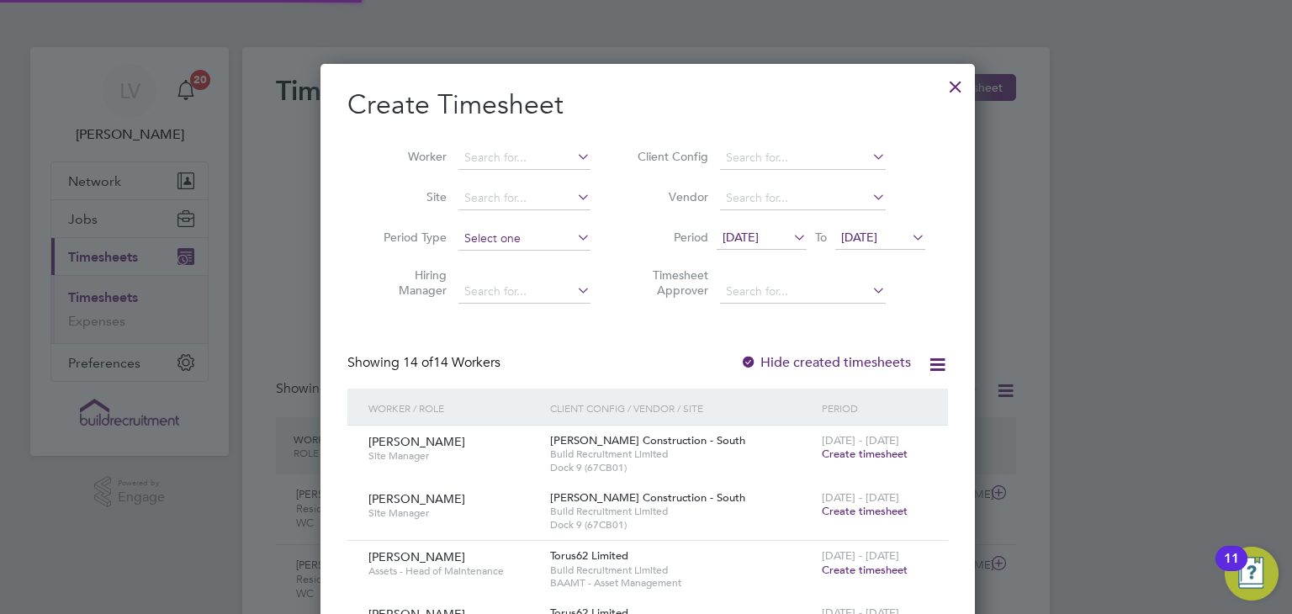
scroll to position [1704, 651]
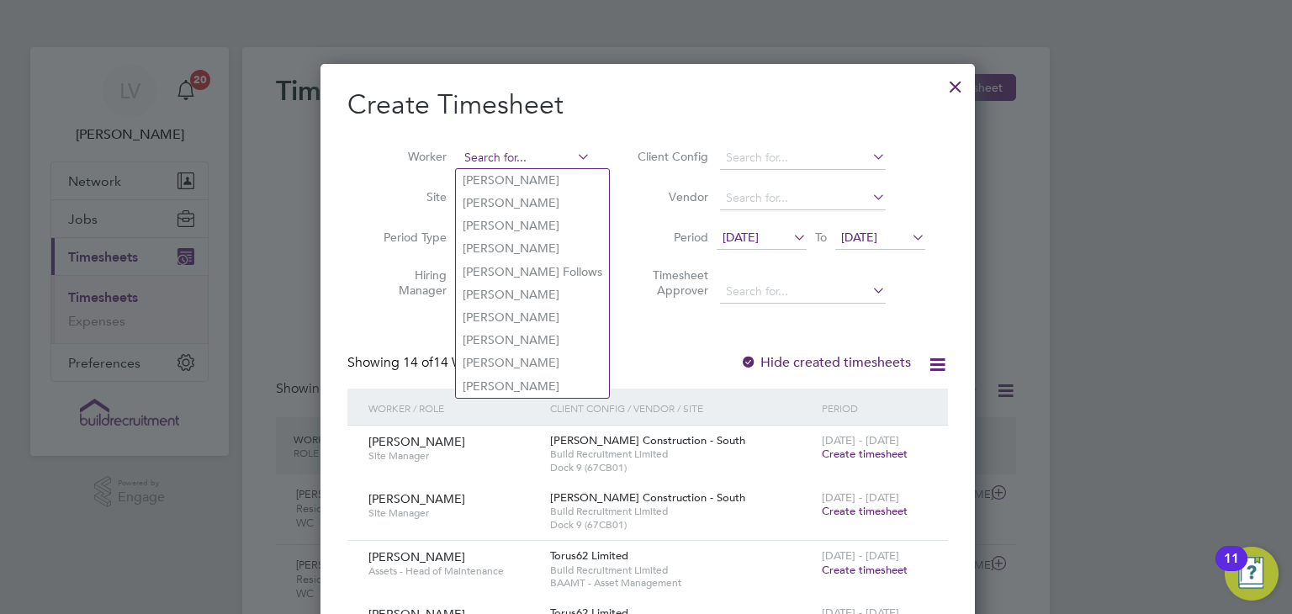
click at [496, 161] on input at bounding box center [524, 158] width 132 height 24
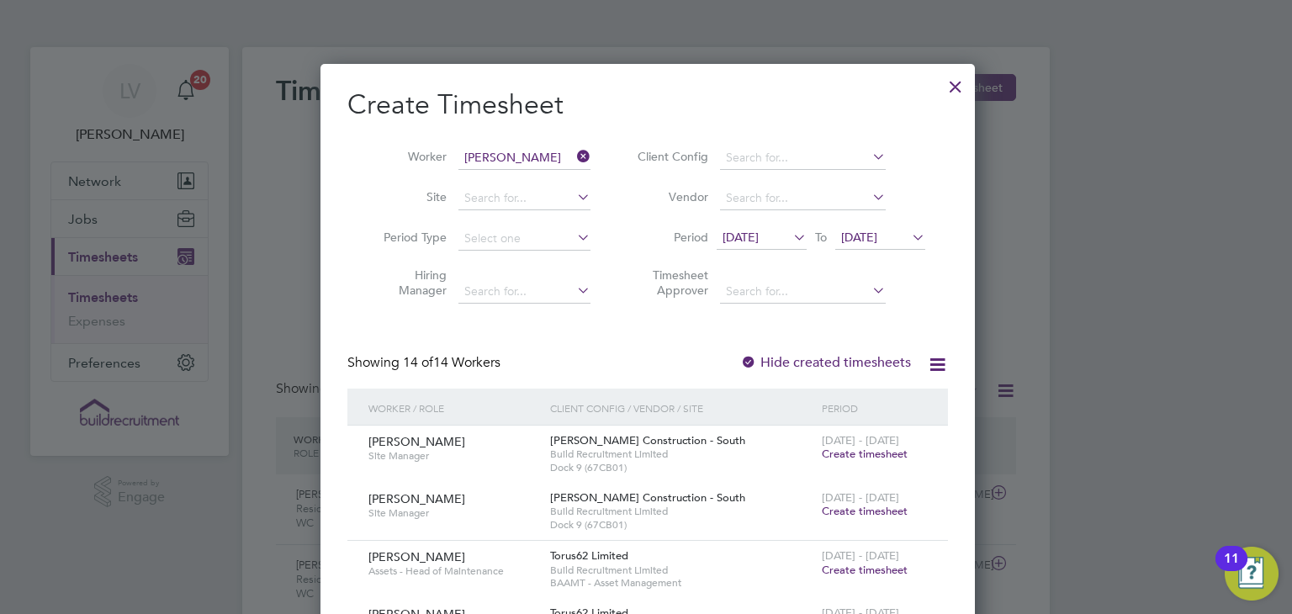
click at [528, 242] on li "Mary Arpitha" at bounding box center [560, 248] width 208 height 23
type input "Mary Arpitha"
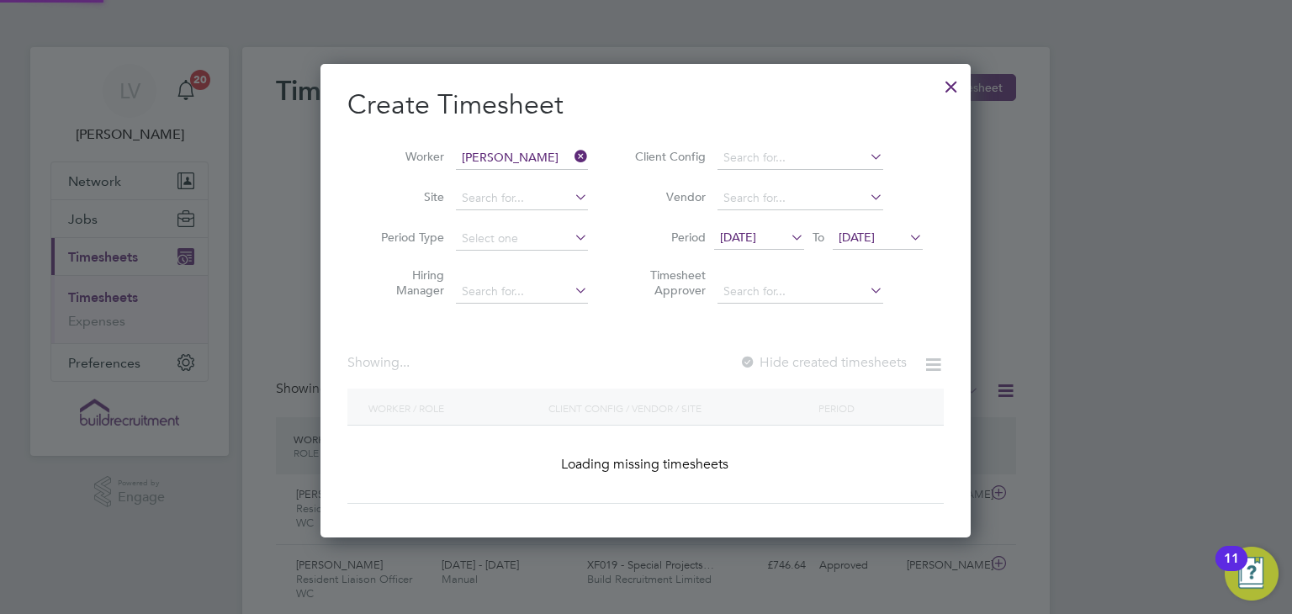
scroll to position [474, 651]
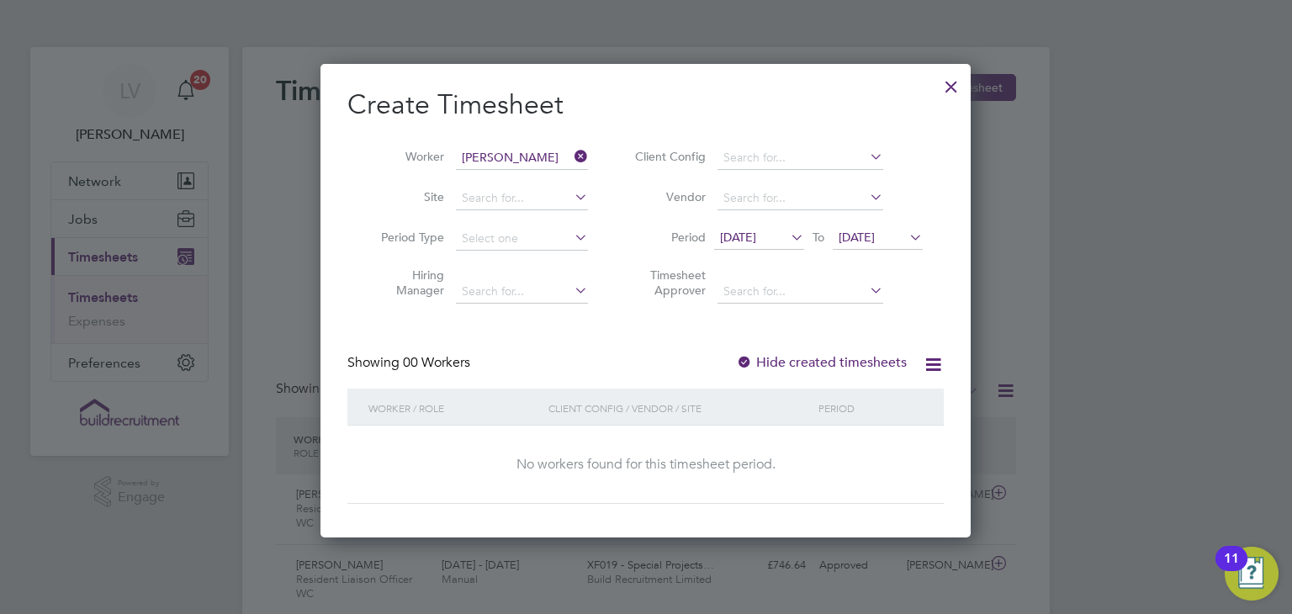
click at [750, 231] on span "12 Sep 2025" at bounding box center [738, 237] width 36 height 15
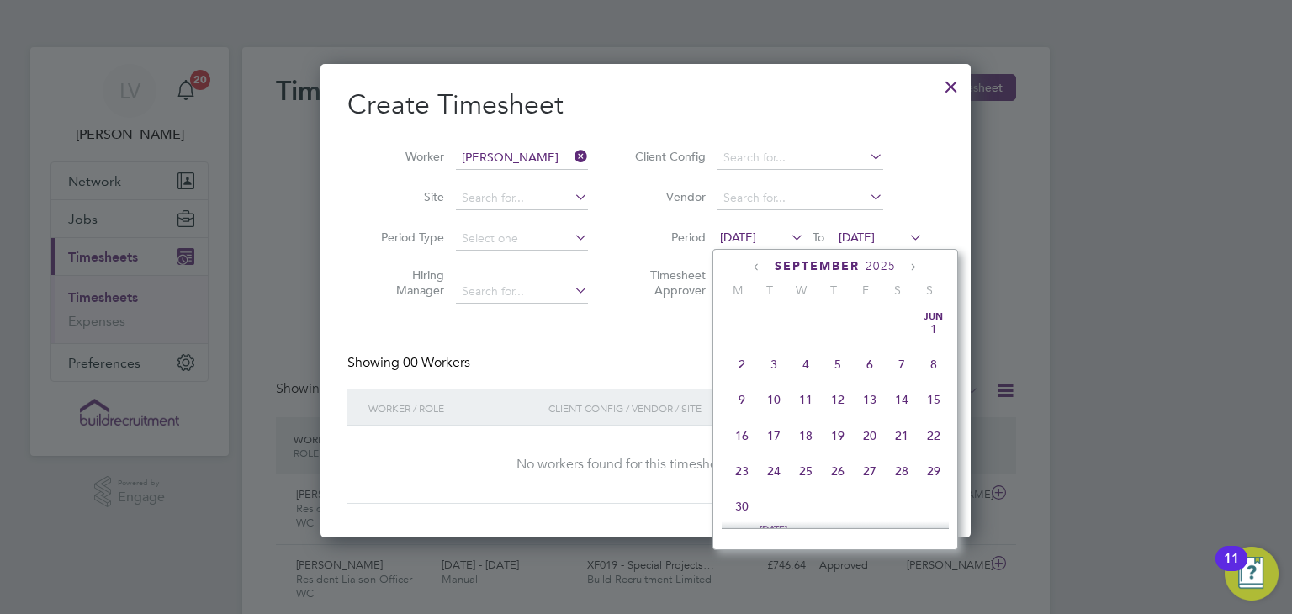
scroll to position [548, 0]
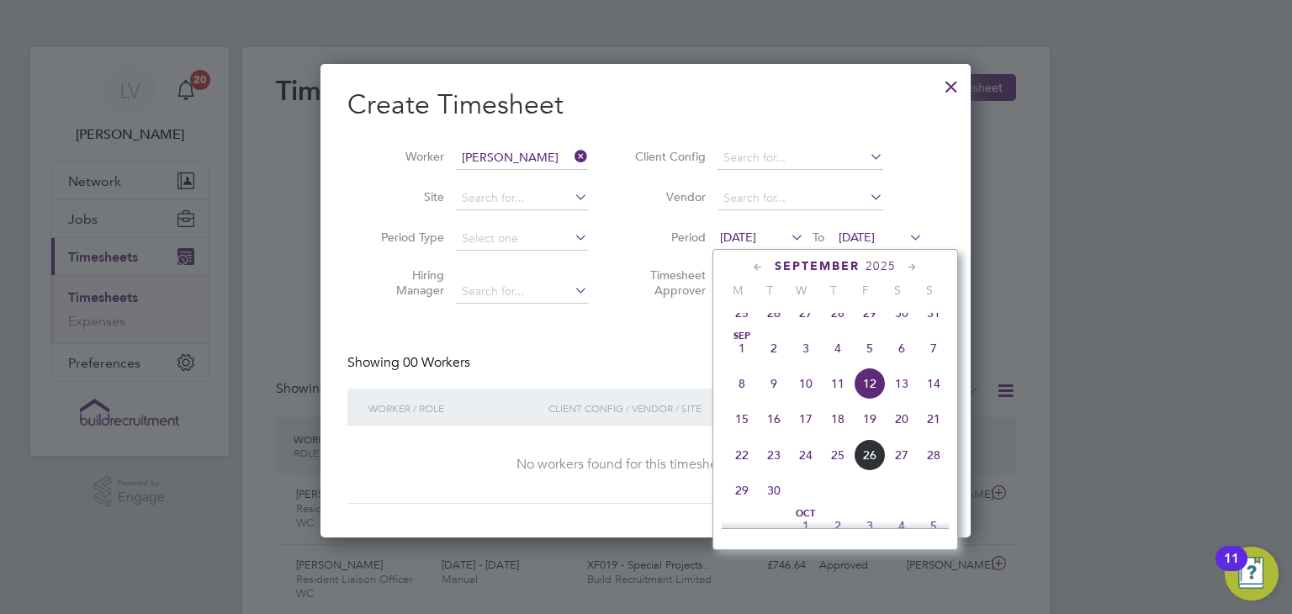
click at [743, 463] on span "22" at bounding box center [742, 455] width 32 height 32
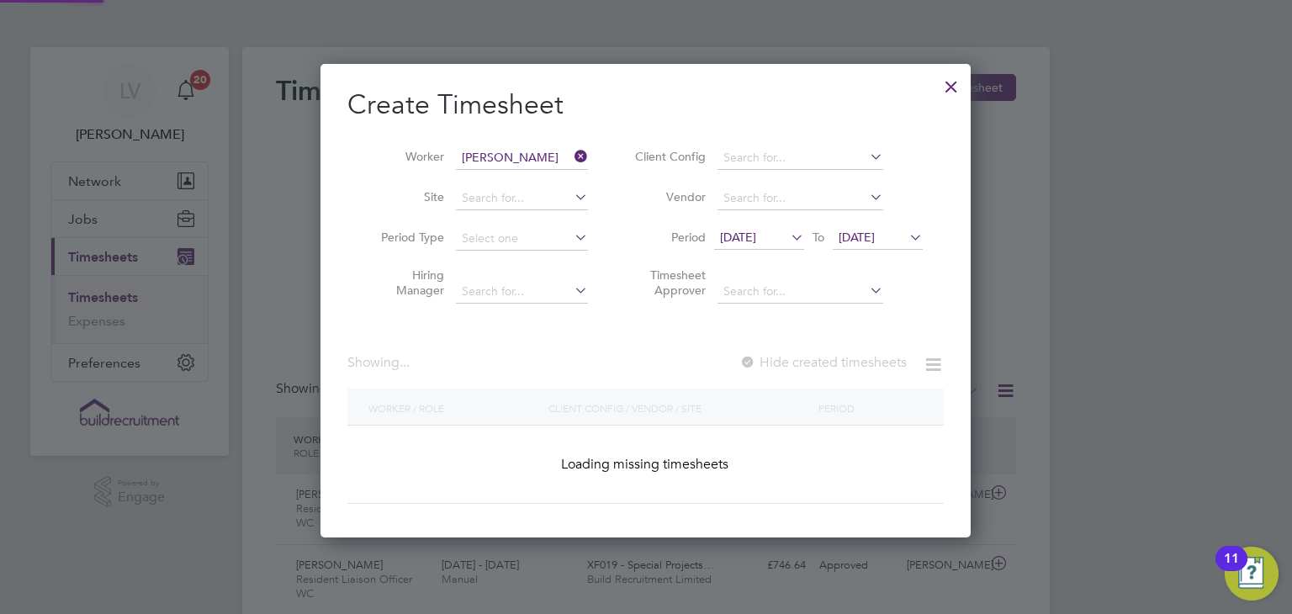
scroll to position [474, 651]
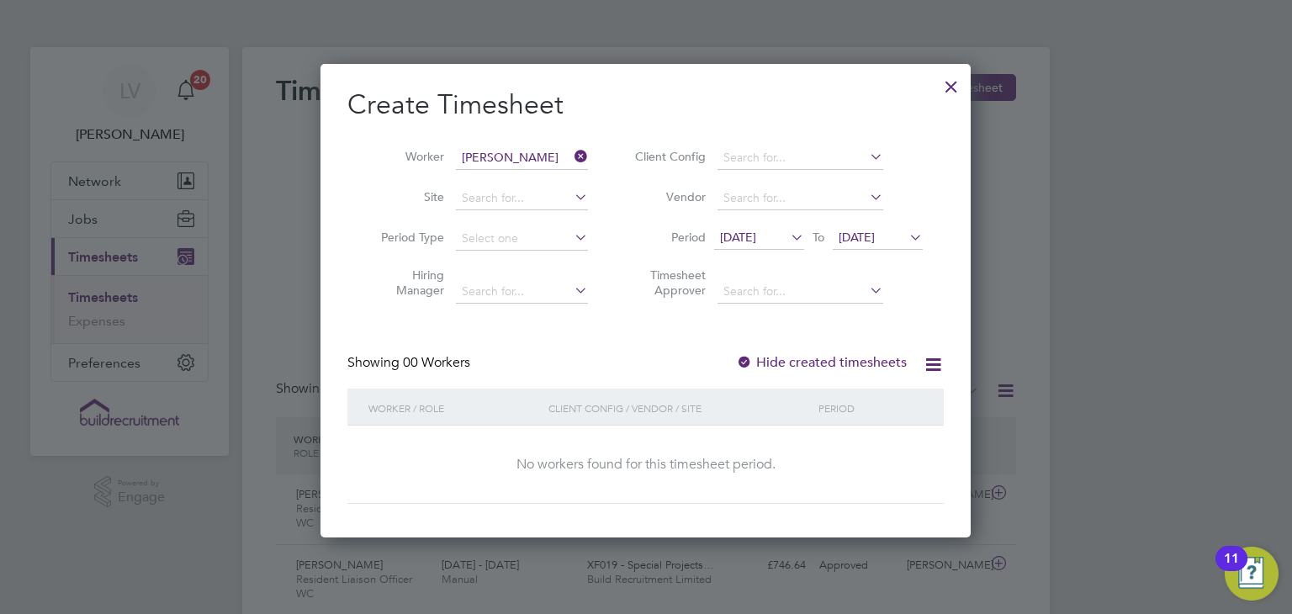
click at [875, 236] on span "22 Sep 2025" at bounding box center [857, 237] width 36 height 15
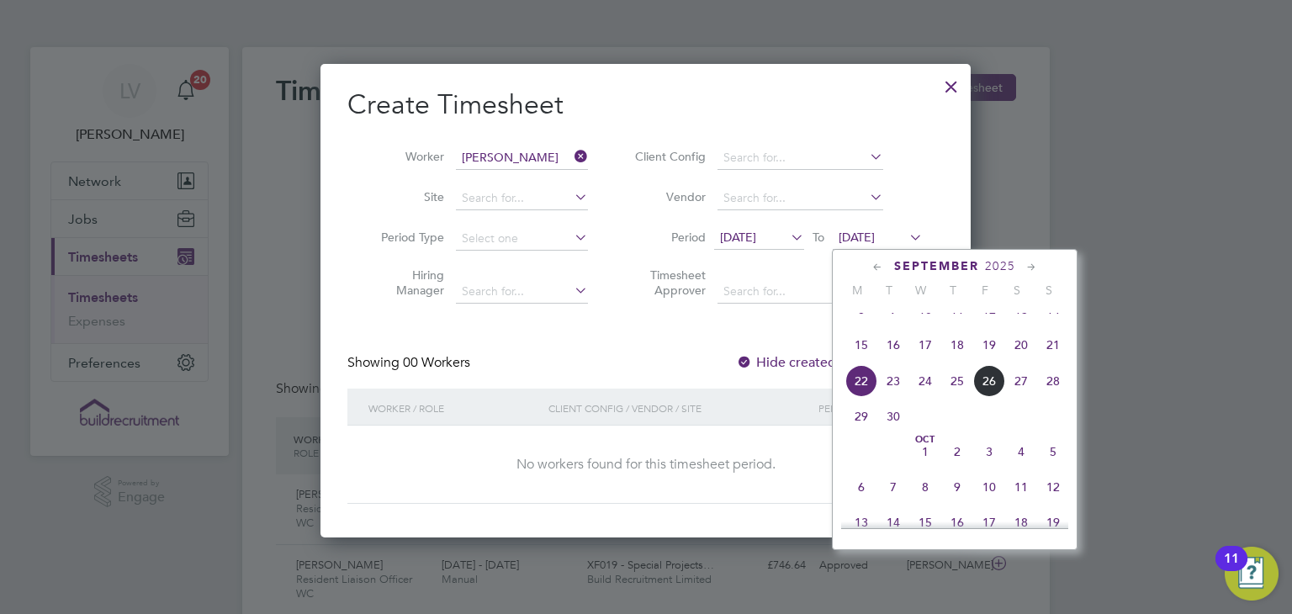
click at [1051, 394] on span "28" at bounding box center [1053, 381] width 32 height 32
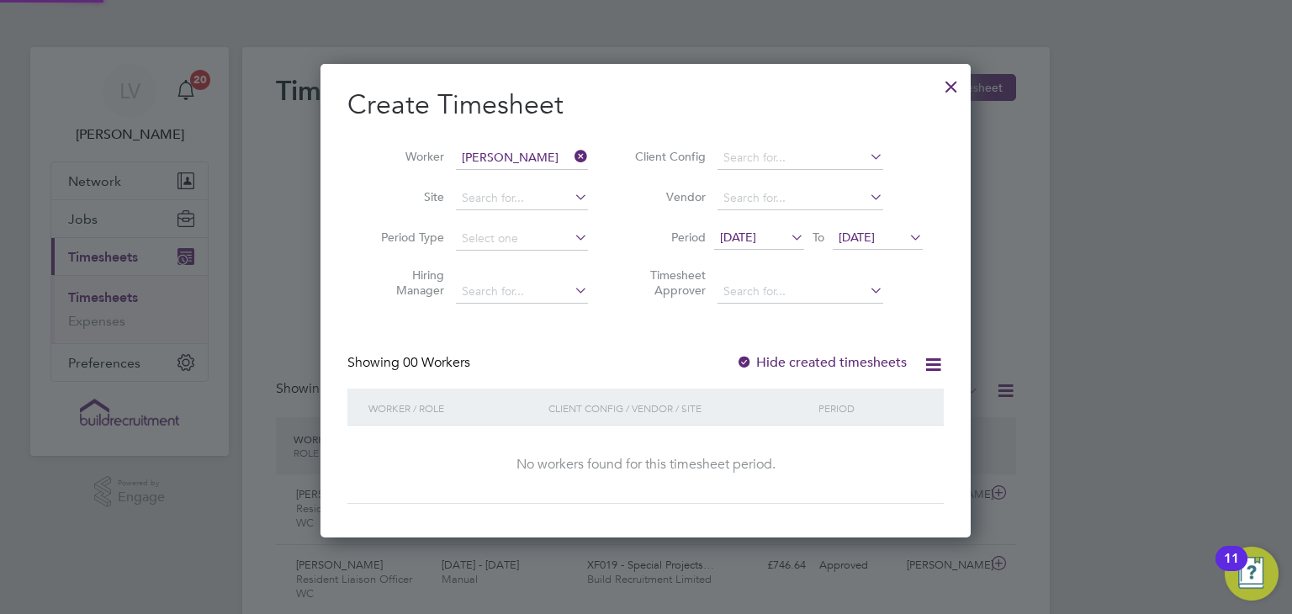
scroll to position [474, 651]
click at [944, 80] on div at bounding box center [951, 82] width 30 height 30
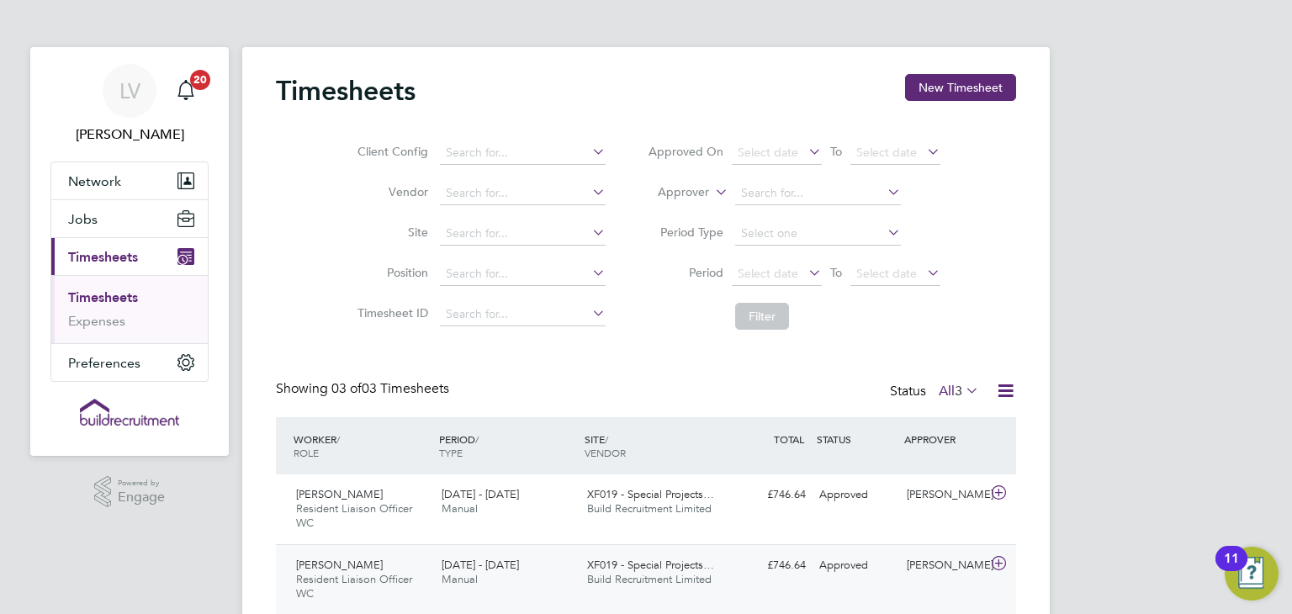
scroll to position [56, 146]
